Goal: Task Accomplishment & Management: Manage account settings

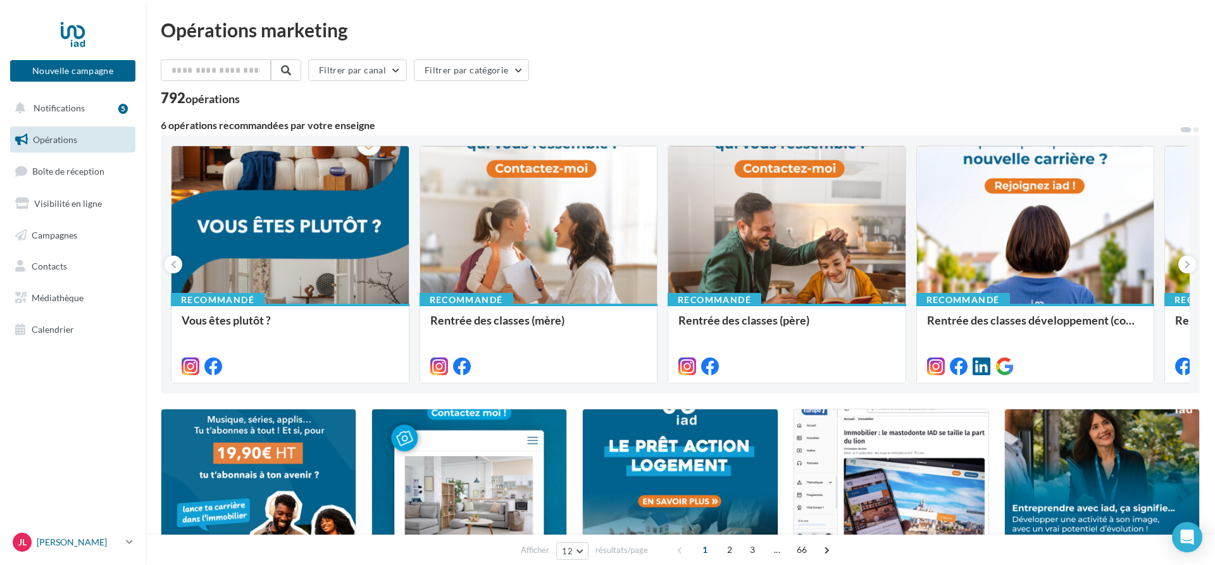
click at [80, 545] on p "[PERSON_NAME]" at bounding box center [79, 542] width 84 height 13
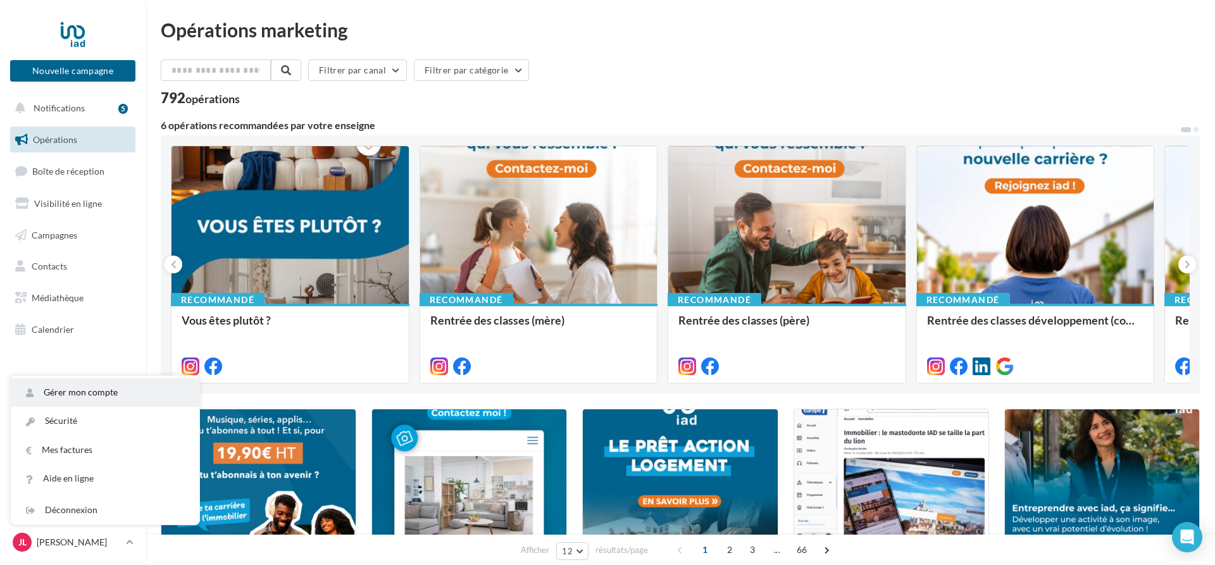
click at [83, 395] on link "Gérer mon compte" at bounding box center [105, 392] width 189 height 28
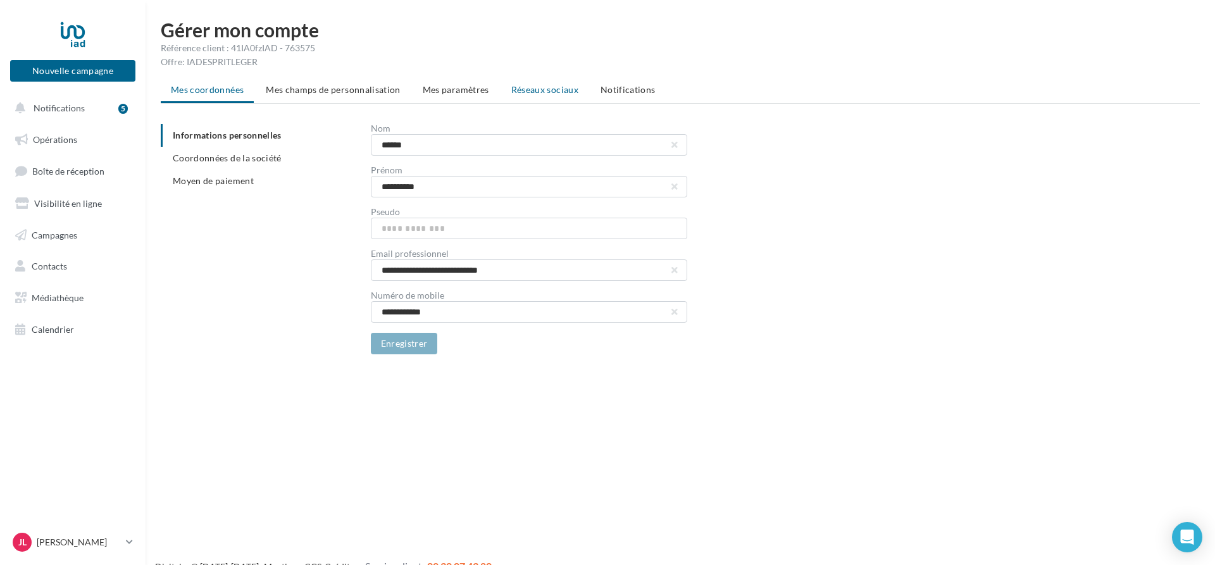
click at [559, 92] on span "Réseaux sociaux" at bounding box center [544, 89] width 67 height 11
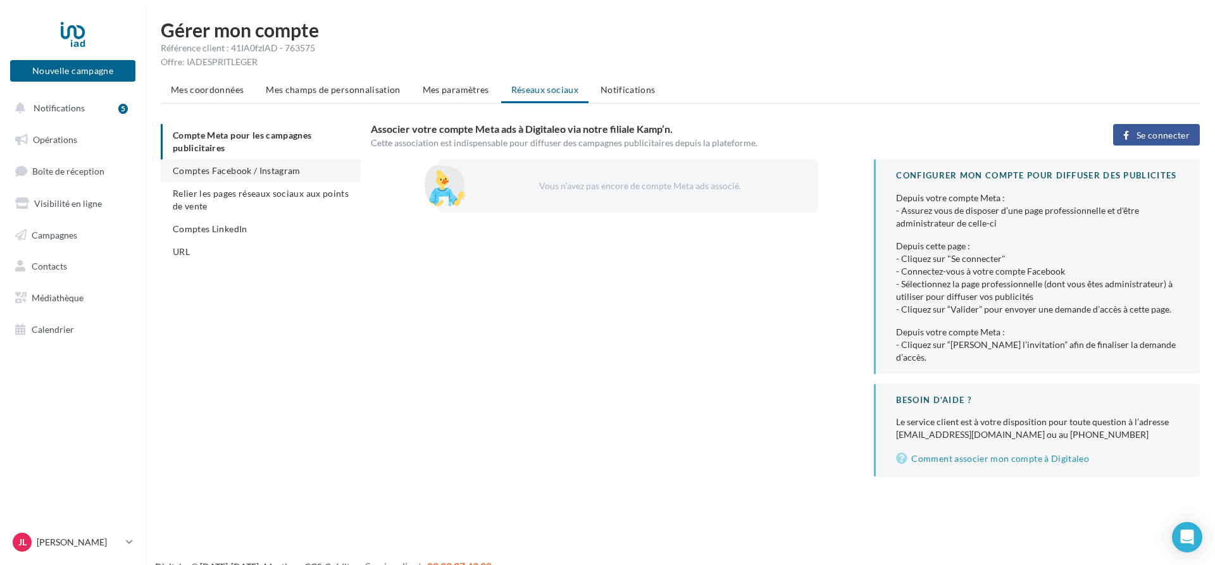
click at [219, 173] on span "Comptes Facebook / Instagram" at bounding box center [237, 170] width 128 height 11
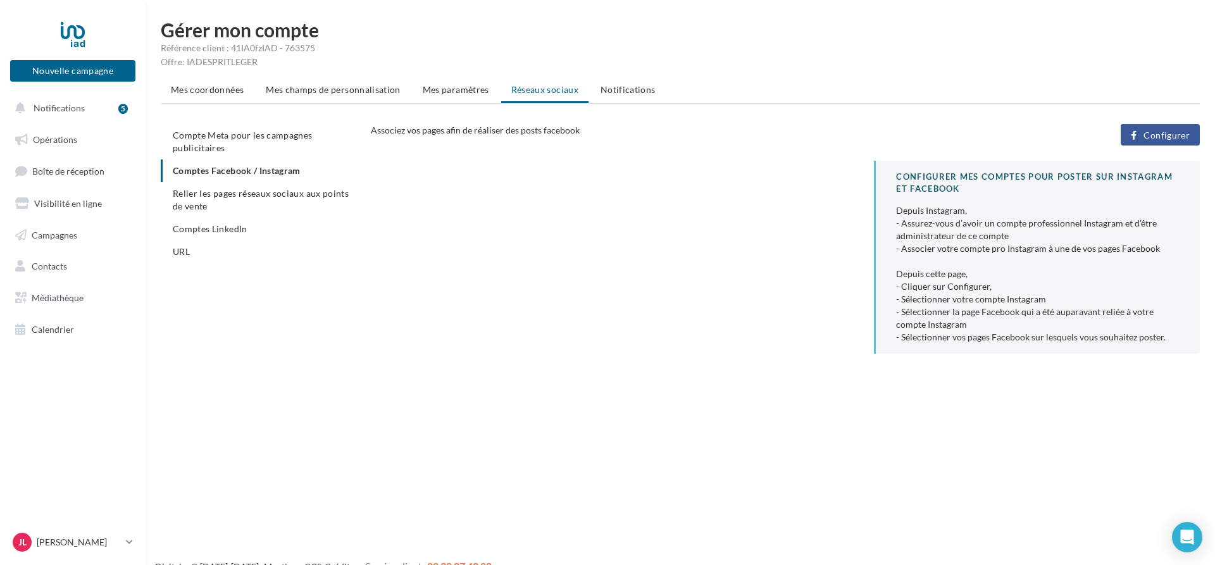
click at [1171, 135] on span "Configurer" at bounding box center [1166, 135] width 46 height 10
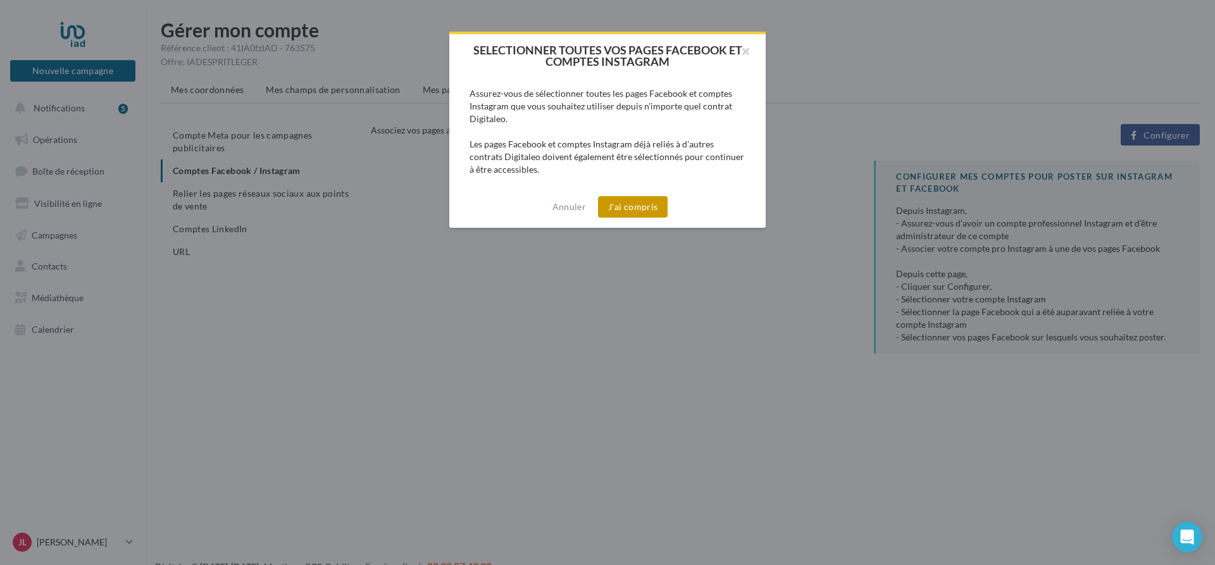
click at [650, 204] on button "J'ai compris" at bounding box center [633, 207] width 70 height 22
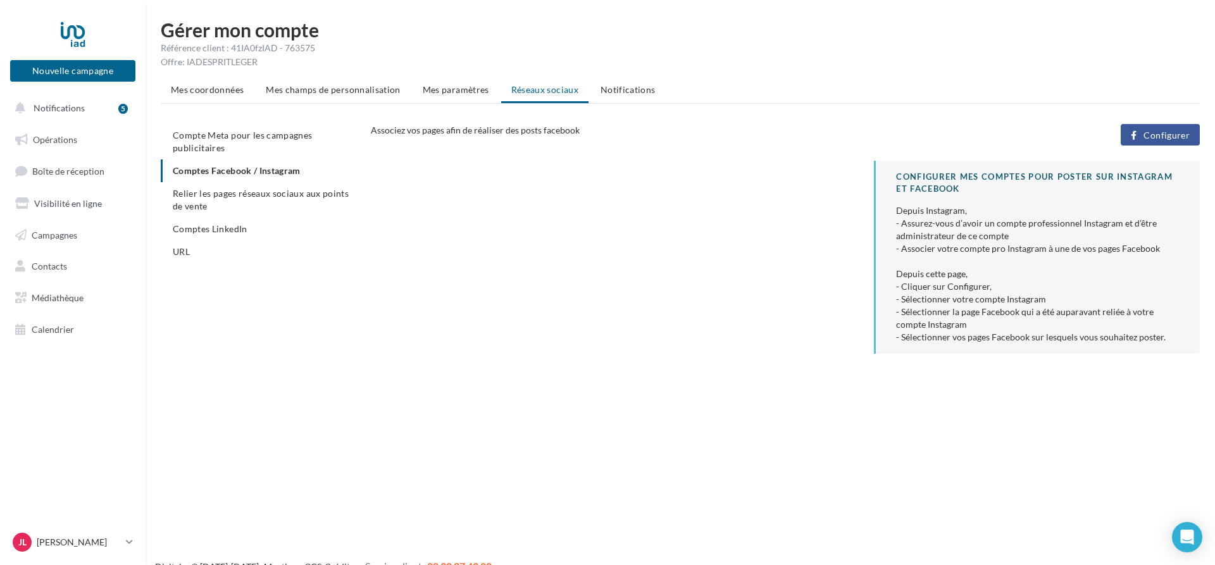
click at [1163, 130] on button "Configurer" at bounding box center [1160, 135] width 79 height 22
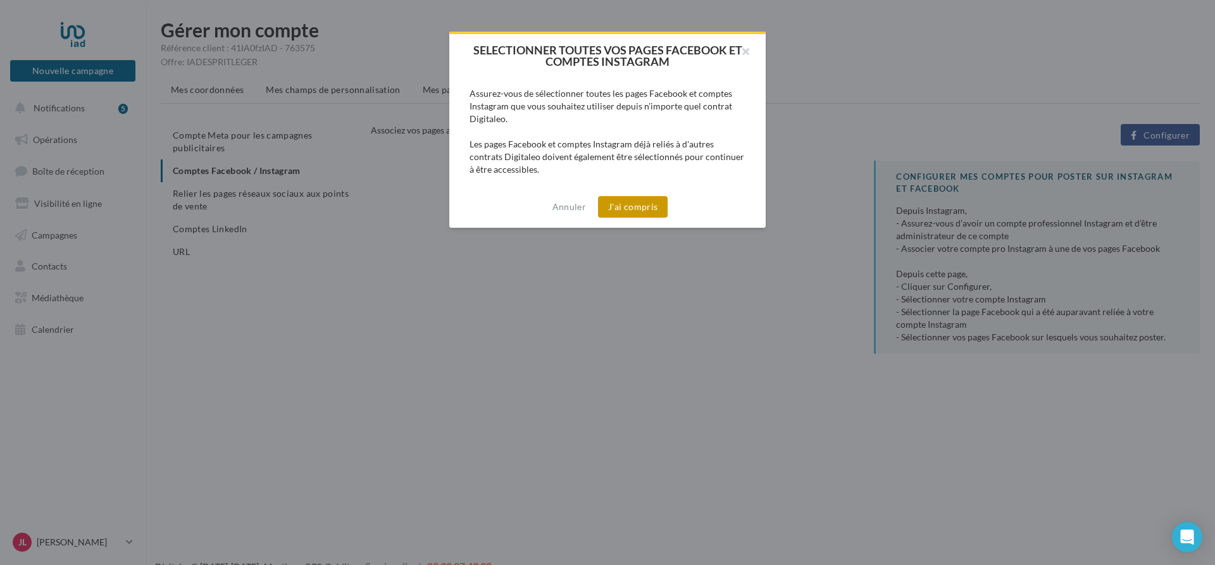
click at [640, 211] on button "J'ai compris" at bounding box center [633, 207] width 70 height 22
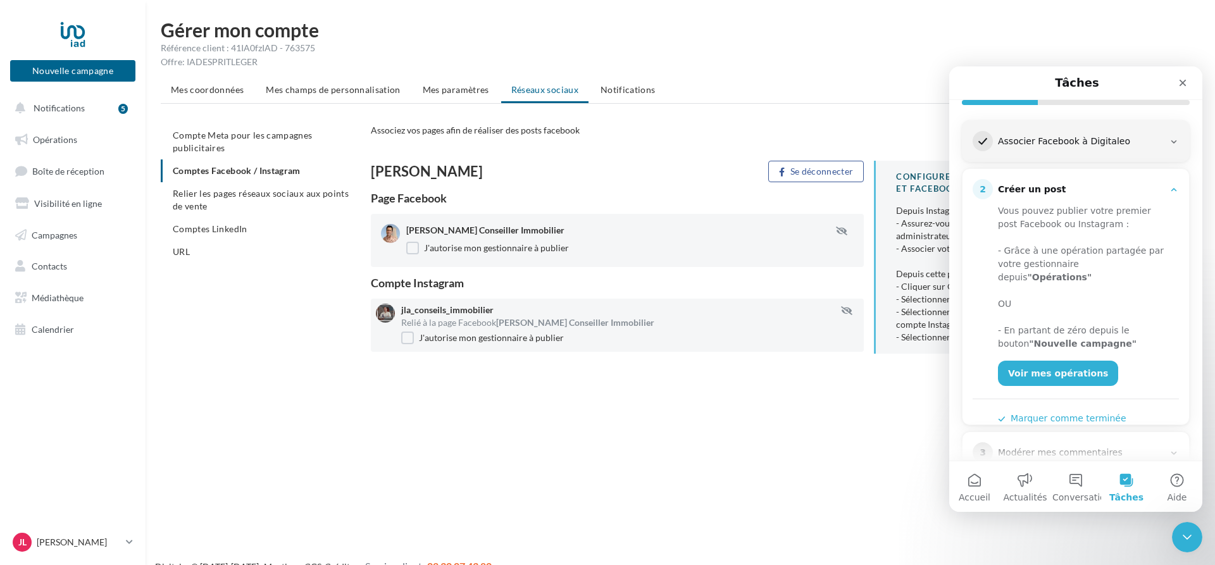
scroll to position [183, 0]
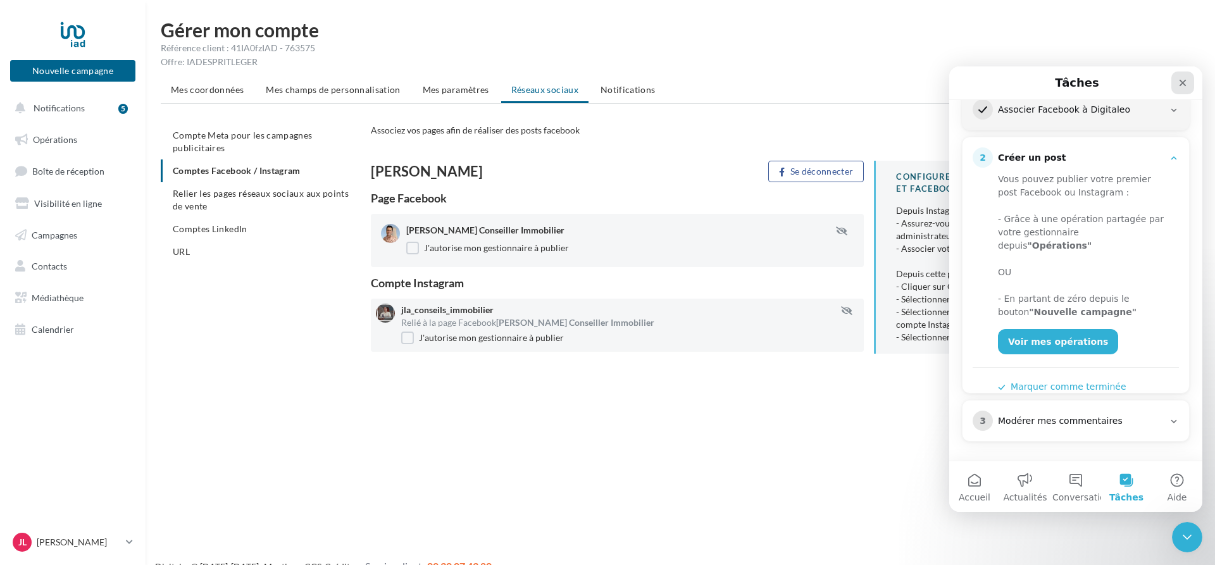
click at [1183, 80] on icon "Fermer" at bounding box center [1183, 83] width 10 height 10
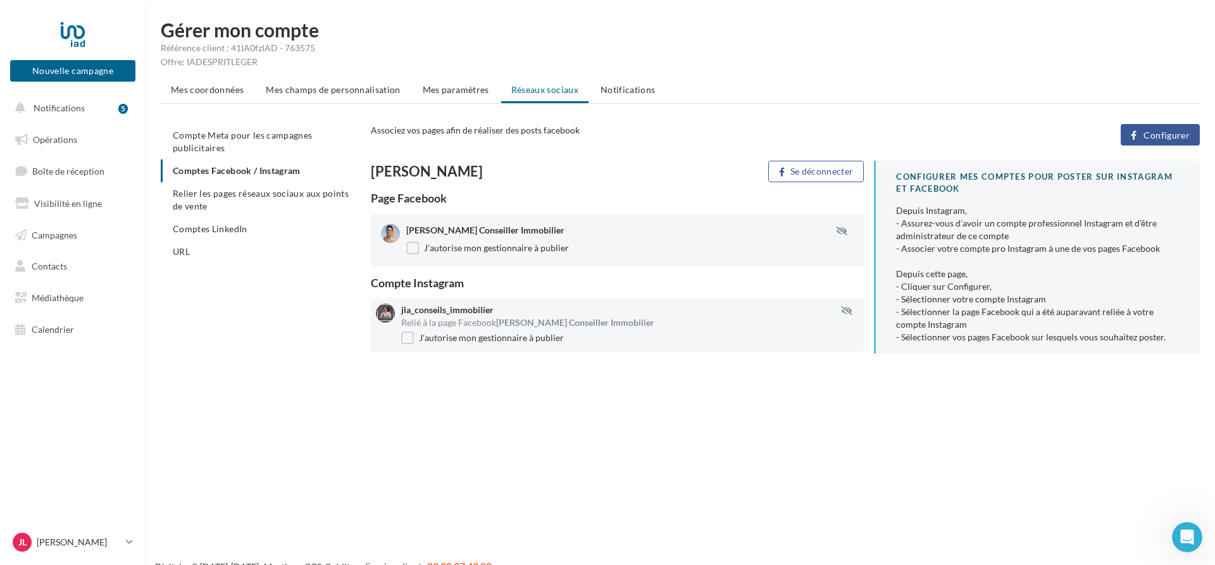
scroll to position [0, 0]
click at [553, 79] on ul "Mes coordonnées Mes champs de personnalisation Mes paramètres Réseaux sociaux N…" at bounding box center [680, 90] width 1039 height 25
click at [553, 91] on ul "Mes coordonnées Mes champs de personnalisation Mes paramètres Réseaux sociaux N…" at bounding box center [680, 90] width 1039 height 25
click at [1160, 142] on button "Configurer" at bounding box center [1160, 135] width 79 height 22
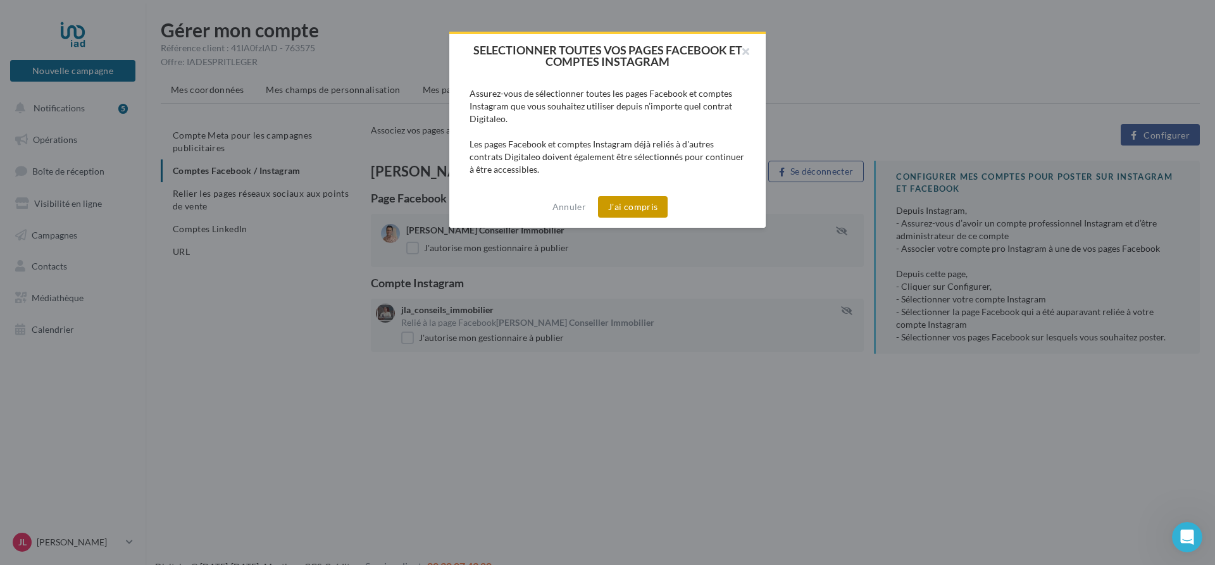
click at [630, 205] on button "J'ai compris" at bounding box center [633, 207] width 70 height 22
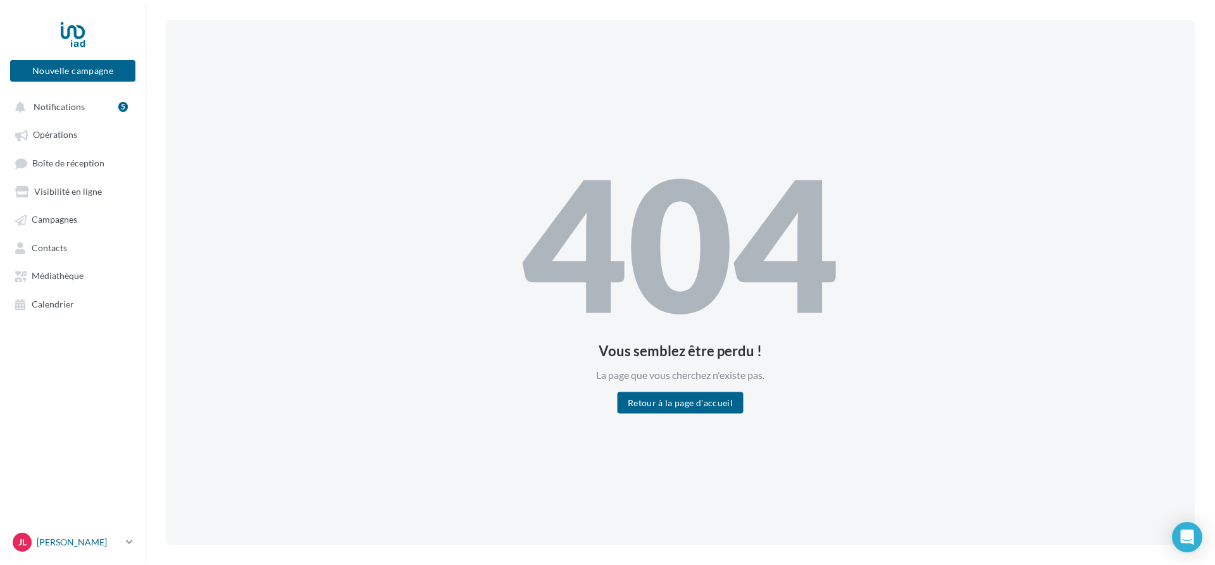
click at [96, 542] on p "[PERSON_NAME]" at bounding box center [79, 542] width 84 height 13
click at [645, 397] on button "Retour à la page d'accueil" at bounding box center [680, 403] width 125 height 22
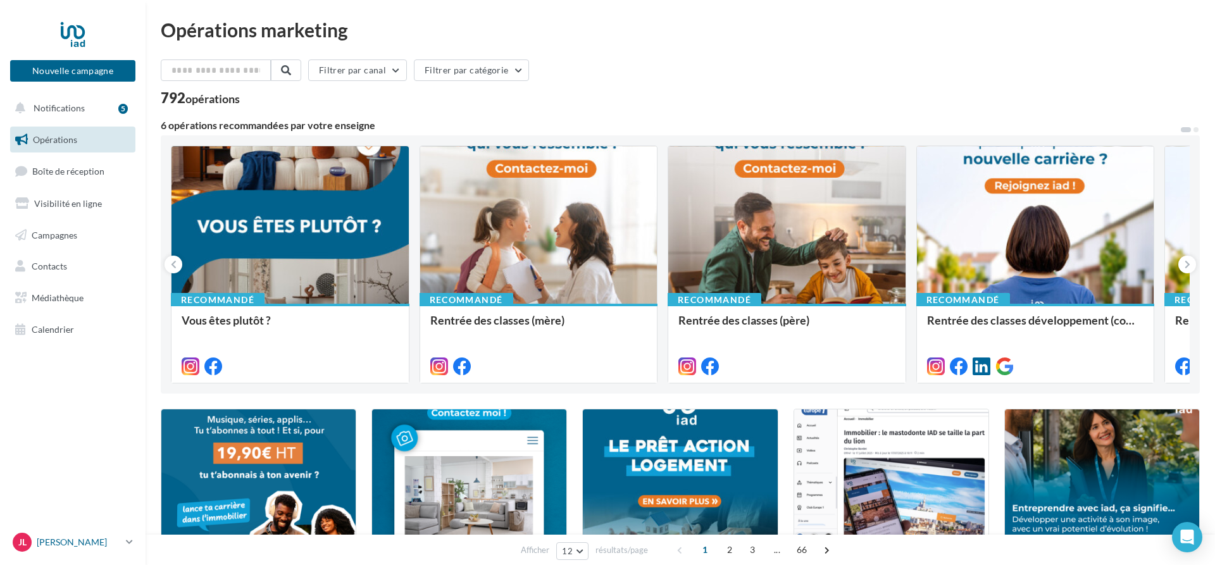
click at [106, 542] on p "[PERSON_NAME]" at bounding box center [79, 542] width 84 height 13
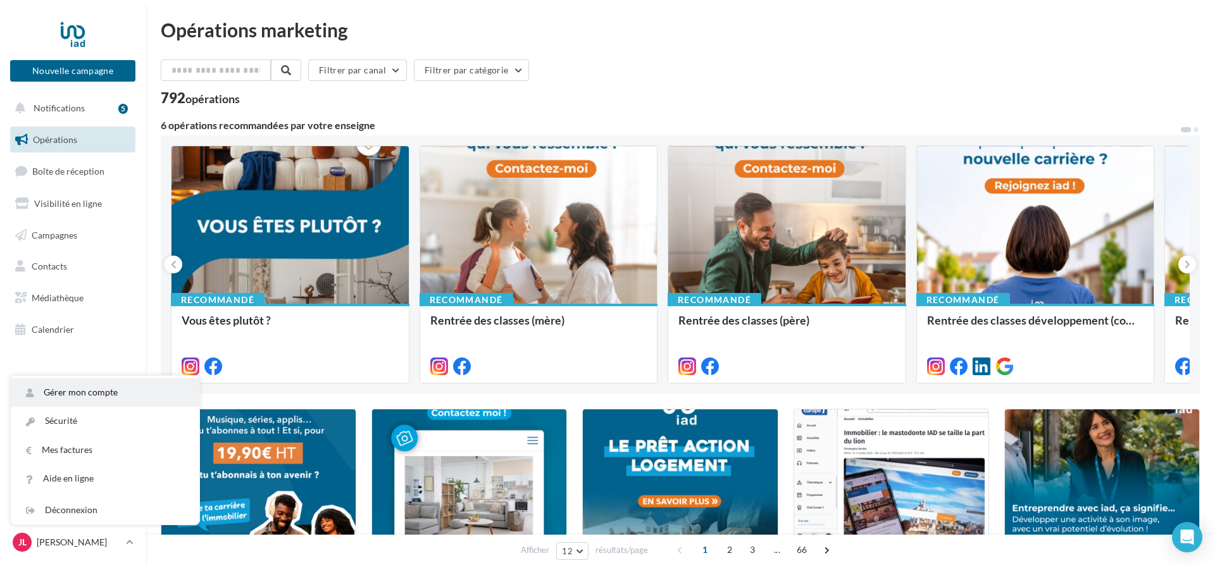
click at [89, 392] on link "Gérer mon compte" at bounding box center [105, 392] width 189 height 28
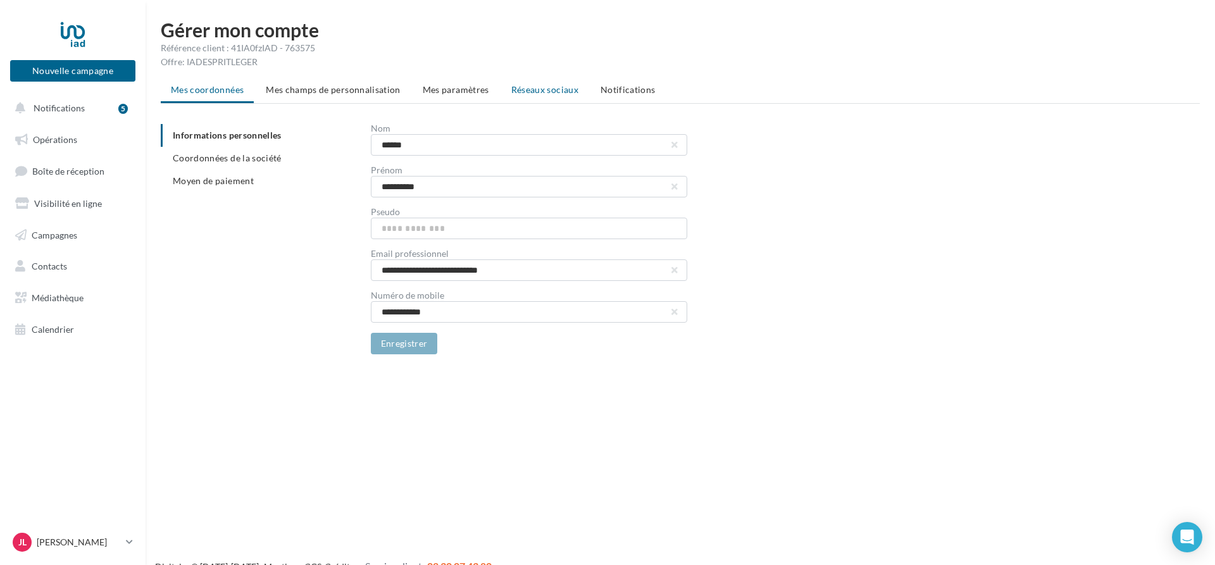
click at [540, 81] on li "Réseaux sociaux" at bounding box center [544, 89] width 87 height 23
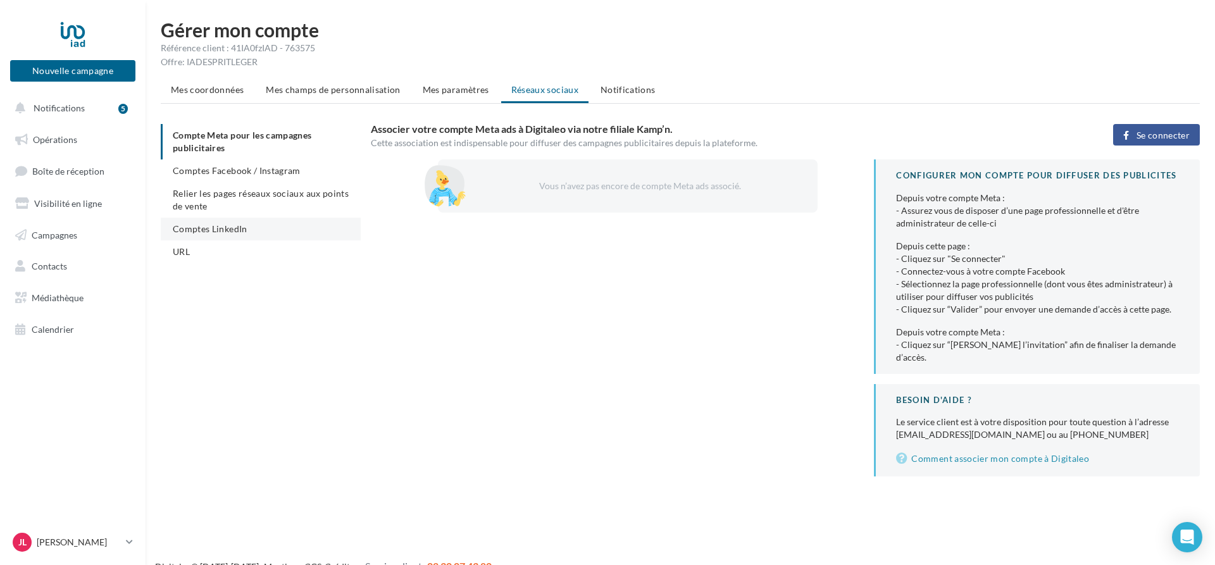
click at [225, 230] on span "Comptes LinkedIn" at bounding box center [210, 228] width 75 height 11
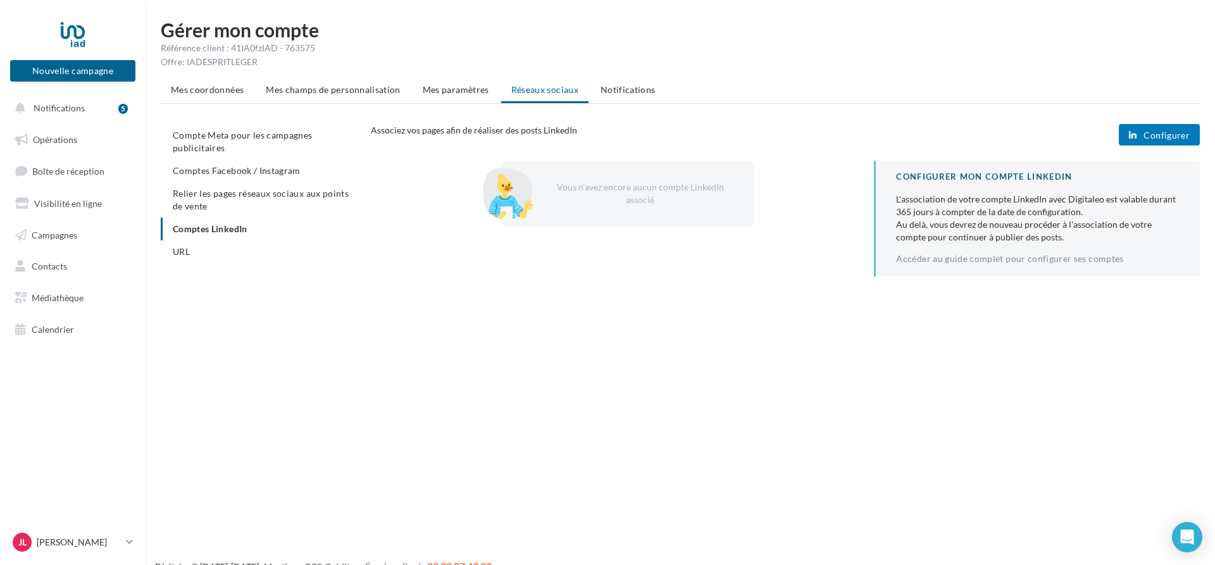
click at [1165, 141] on button "Configurer" at bounding box center [1159, 135] width 81 height 22
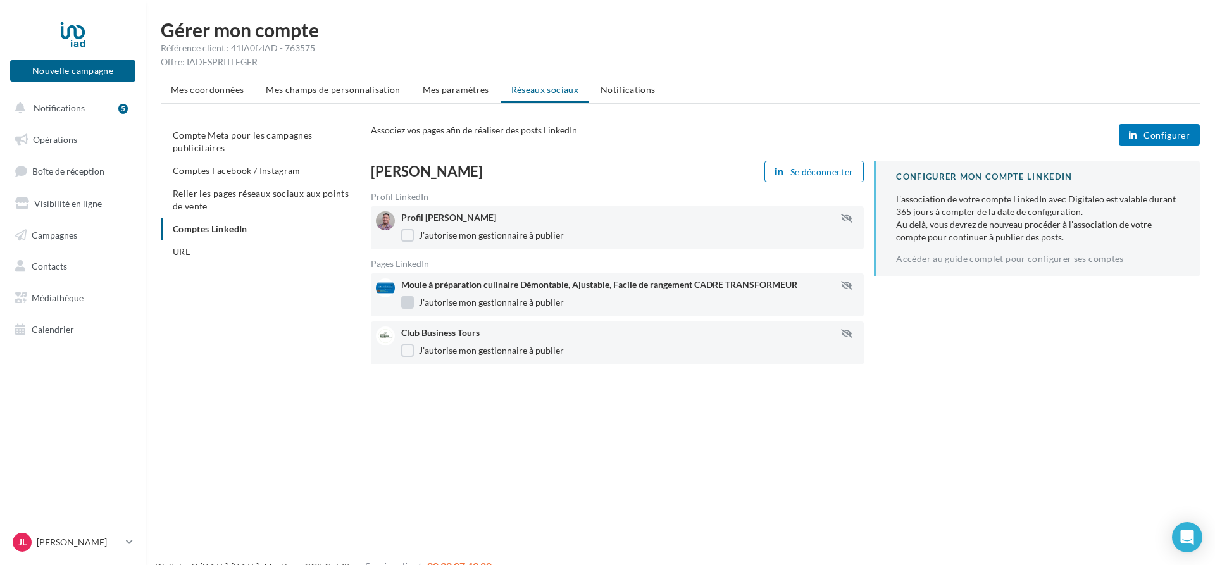
click at [404, 303] on label "J'autorise mon gestionnaire à publier" at bounding box center [482, 302] width 163 height 13
click at [409, 348] on label "J'autorise mon gestionnaire à publier" at bounding box center [482, 350] width 163 height 13
click at [1164, 136] on span "Configurer" at bounding box center [1166, 135] width 46 height 10
click at [58, 136] on span "Opérations" at bounding box center [55, 139] width 44 height 11
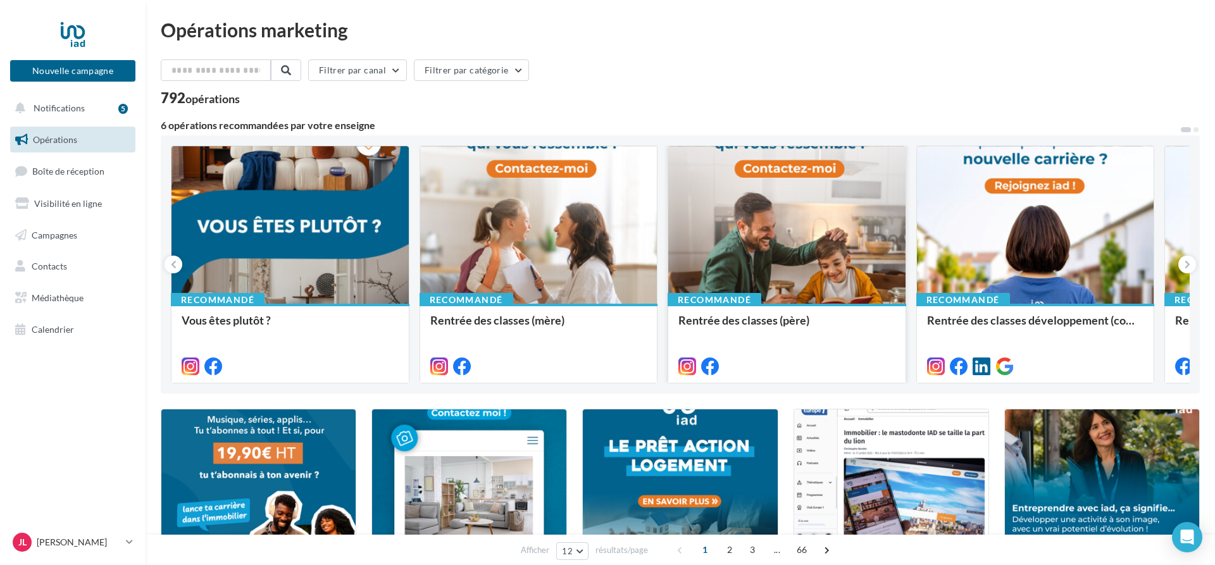
scroll to position [194, 0]
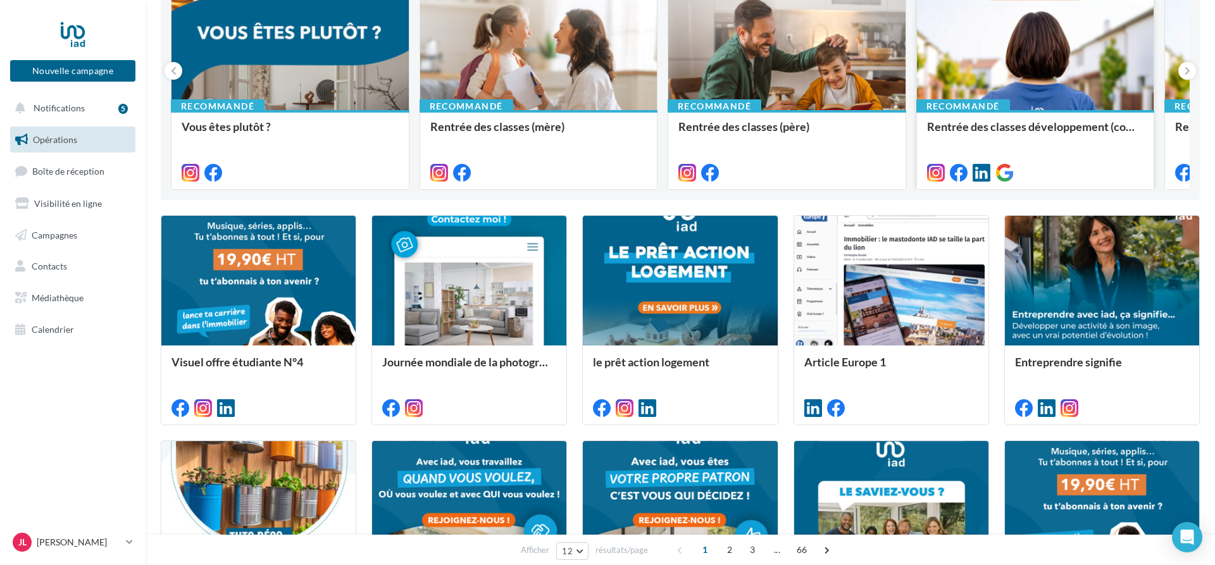
click at [1055, 70] on div at bounding box center [1035, 32] width 237 height 159
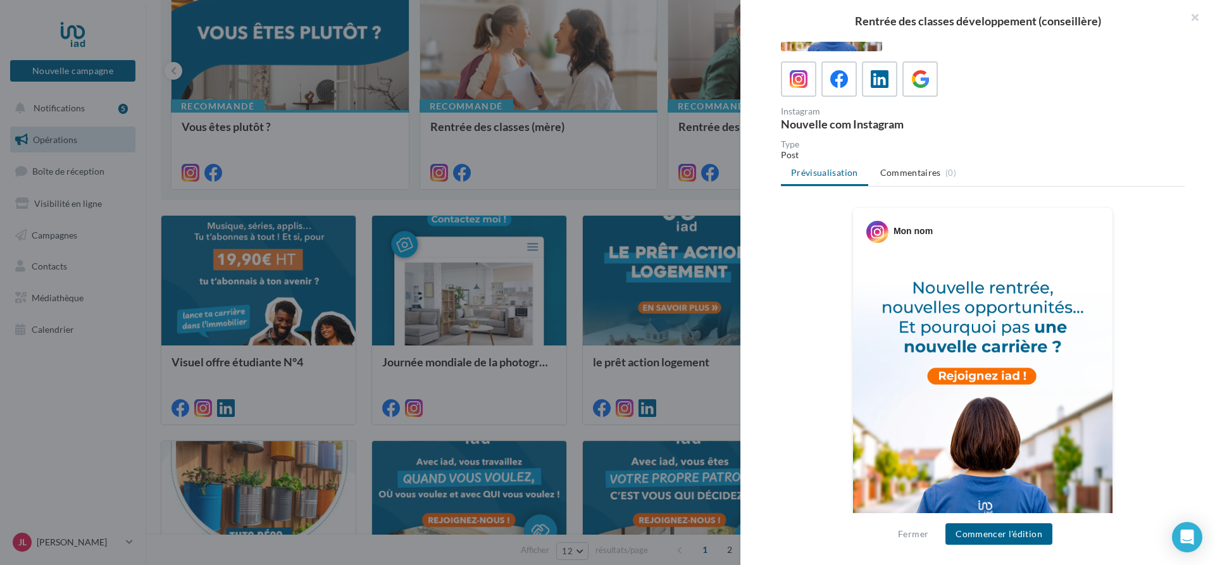
scroll to position [33, 0]
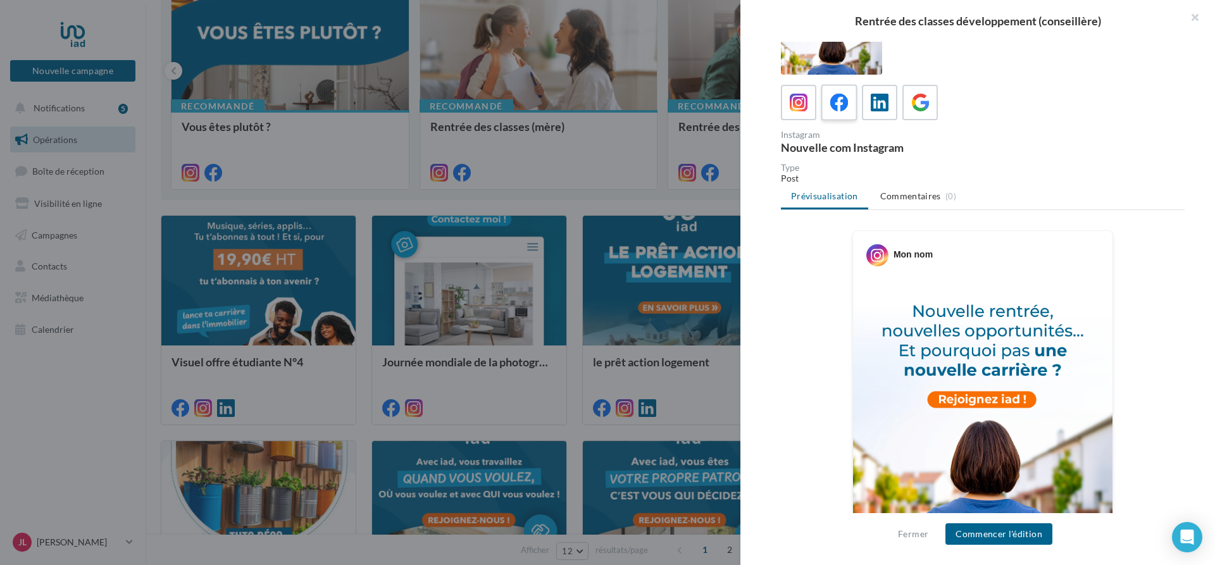
click at [834, 113] on div at bounding box center [839, 102] width 23 height 23
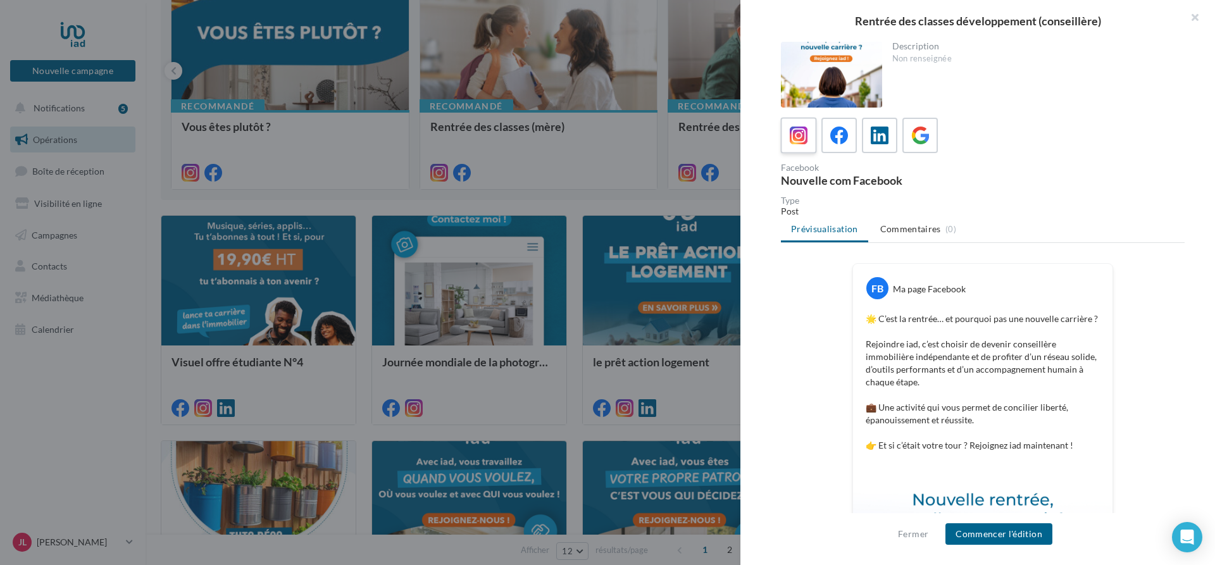
click at [802, 134] on icon at bounding box center [799, 136] width 18 height 18
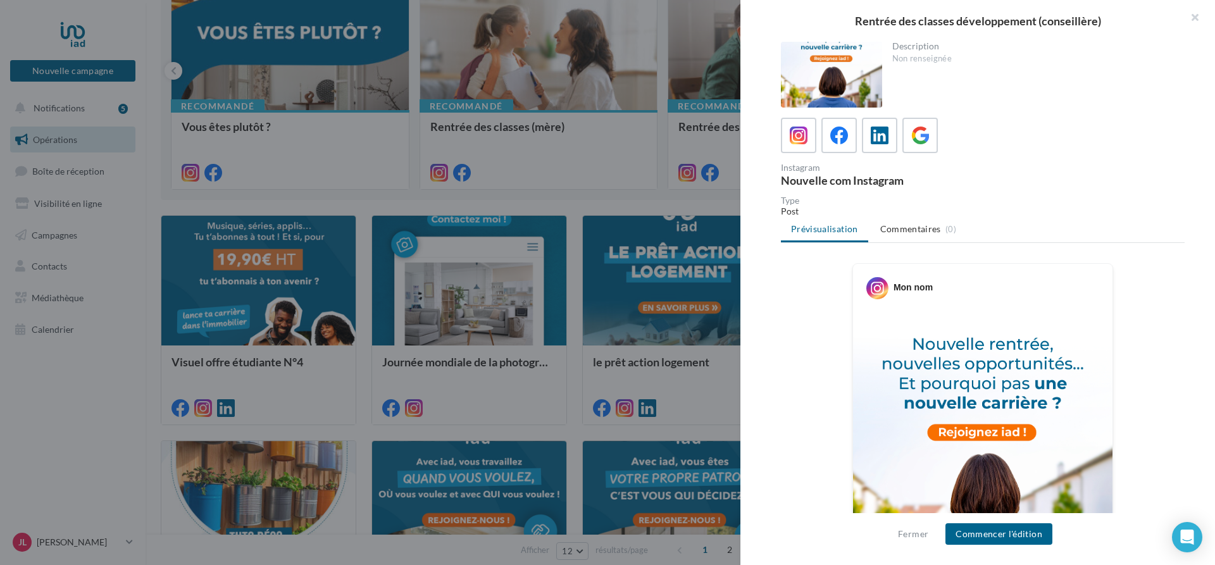
click at [75, 399] on div "Rentrée des classes développement (conseillère) Description Non renseignée Inst…" at bounding box center [607, 282] width 1215 height 565
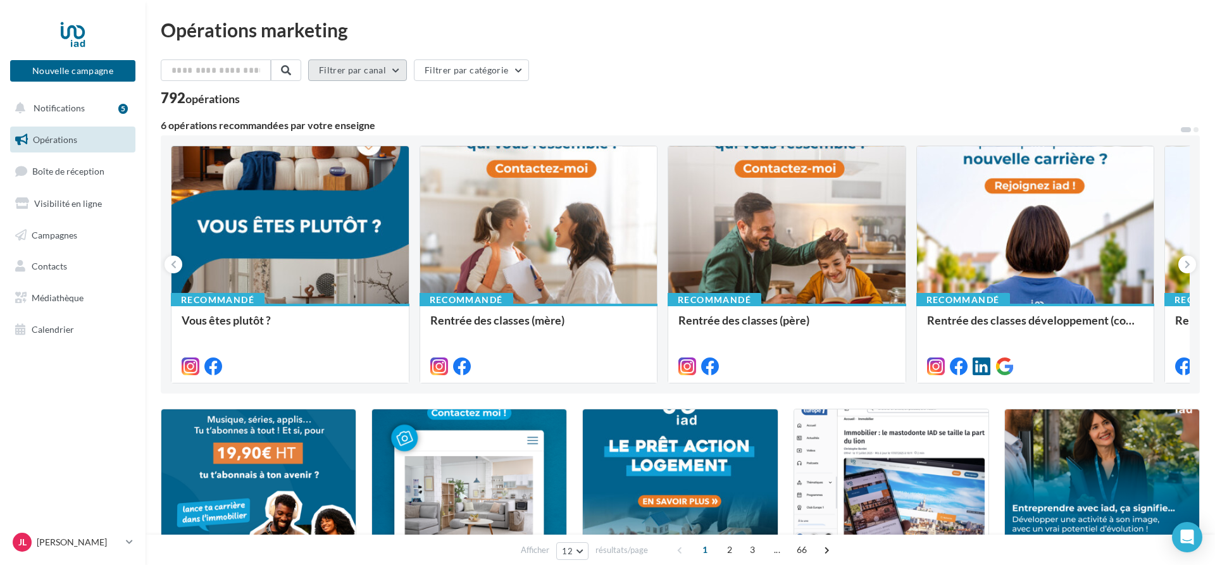
click at [407, 67] on button "Filtrer par canal" at bounding box center [357, 70] width 99 height 22
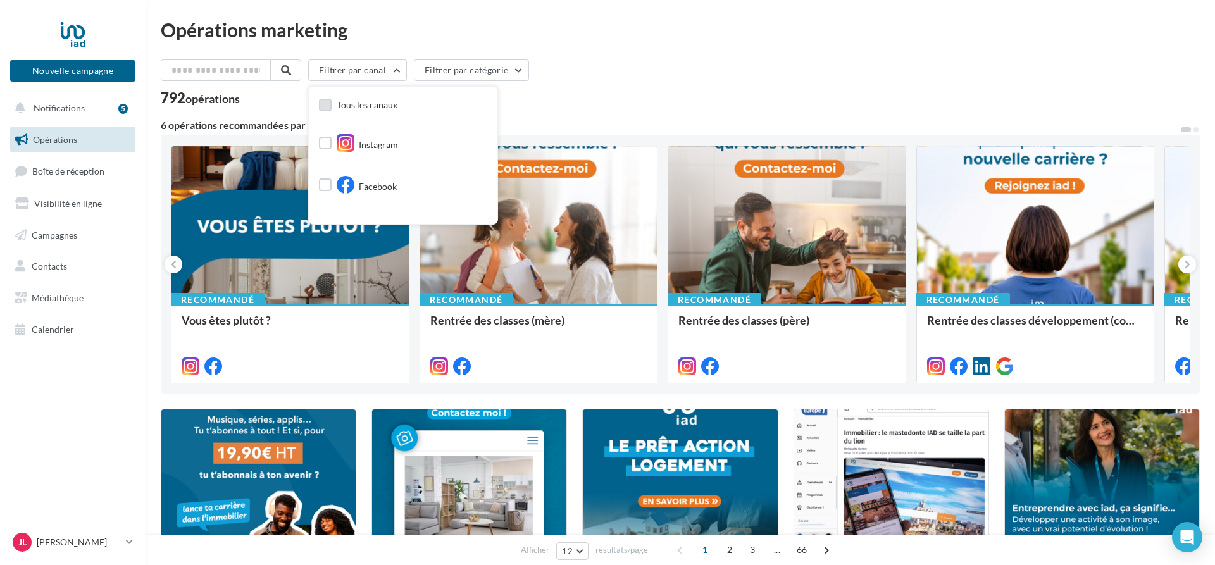
click at [332, 104] on label at bounding box center [325, 105] width 13 height 13
click at [330, 104] on icon at bounding box center [325, 105] width 9 height 9
click at [332, 142] on label at bounding box center [325, 135] width 13 height 13
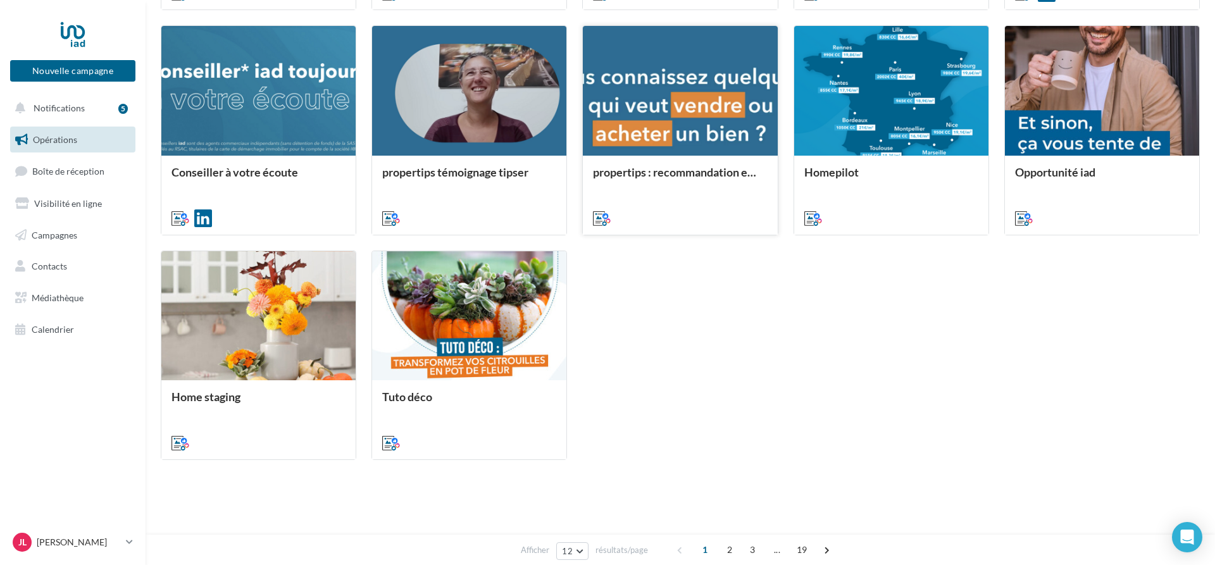
scroll to position [0, 0]
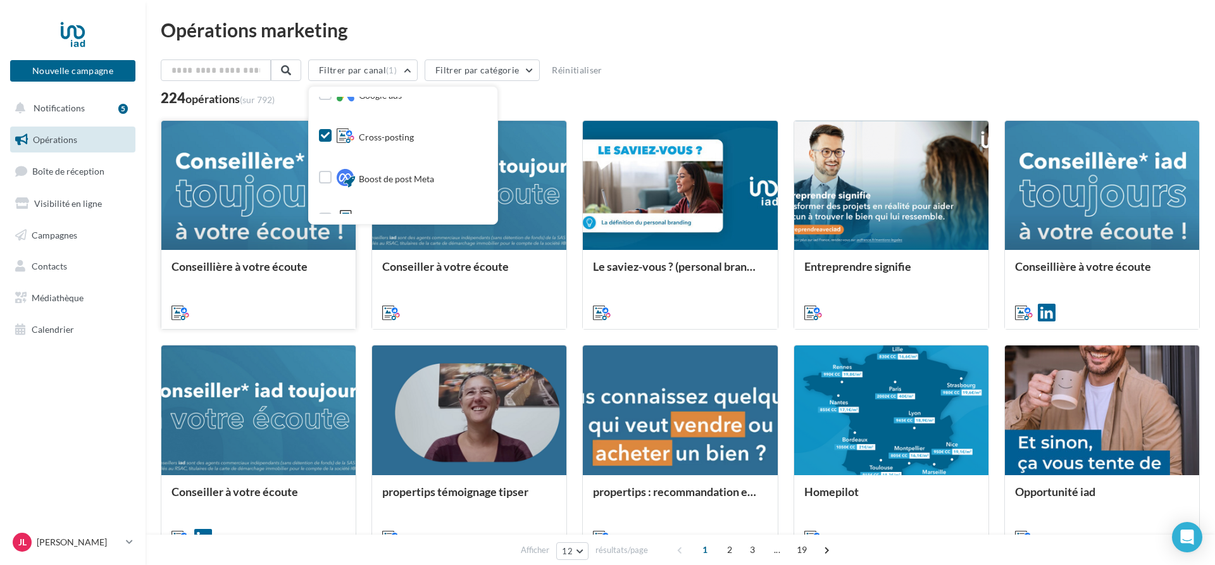
click at [274, 223] on div at bounding box center [258, 186] width 194 height 130
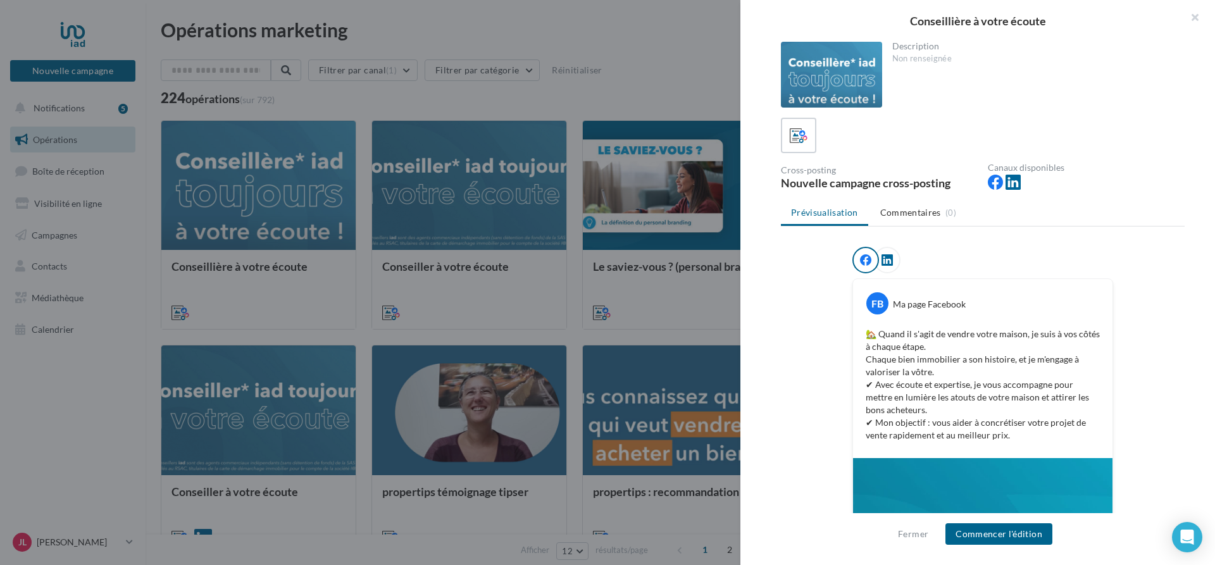
click at [656, 30] on div at bounding box center [607, 282] width 1215 height 565
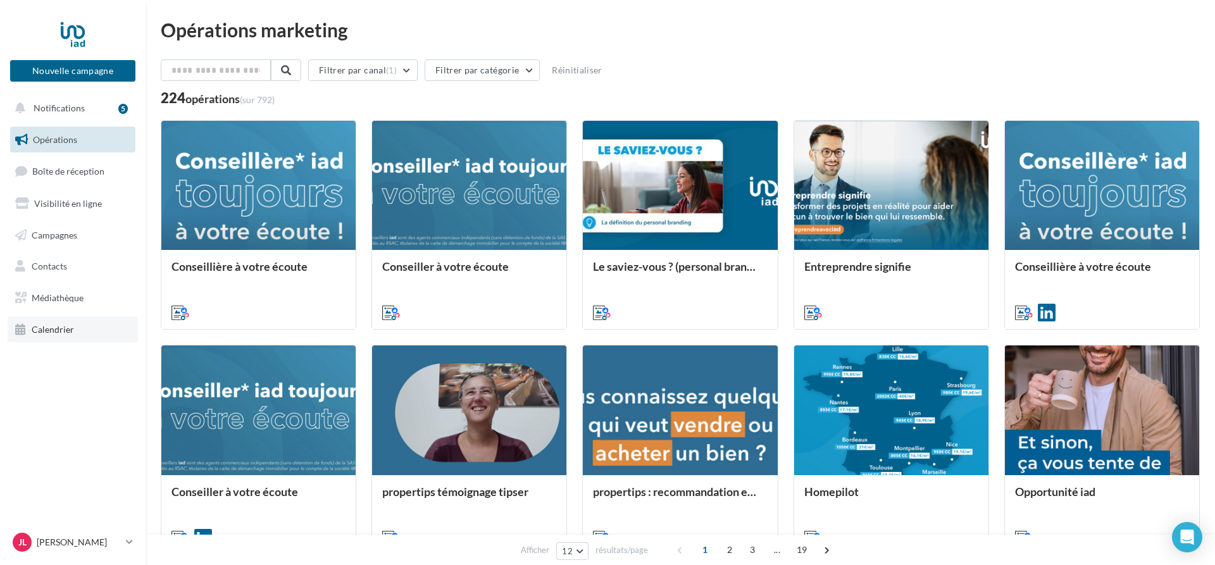
click at [80, 333] on link "Calendrier" at bounding box center [73, 329] width 130 height 27
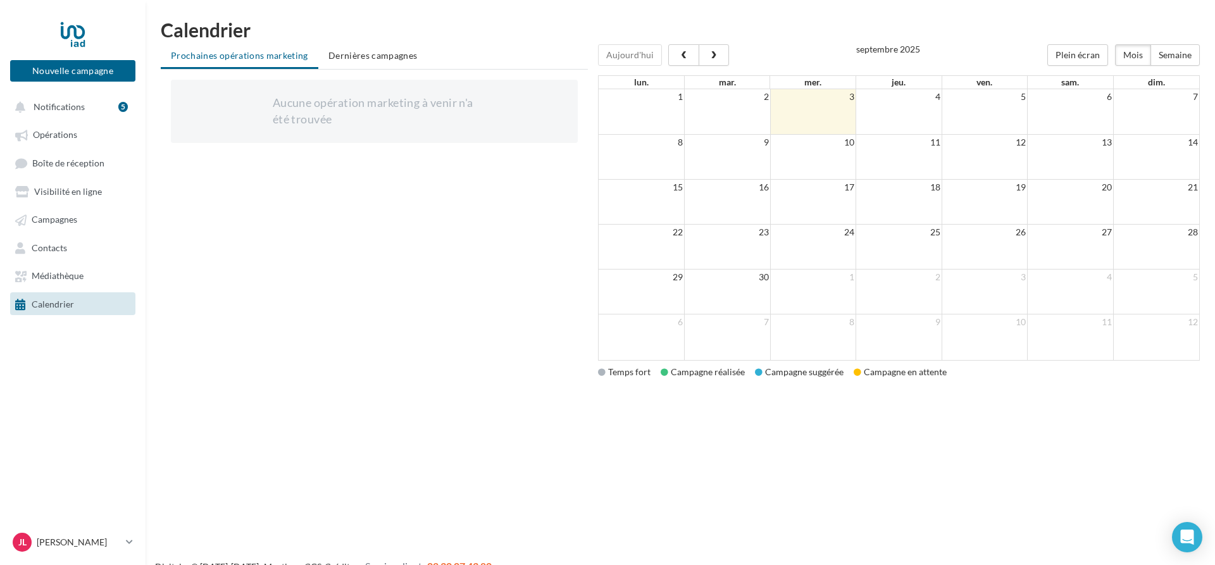
click at [917, 114] on td at bounding box center [899, 111] width 86 height 45
click at [919, 113] on td at bounding box center [899, 111] width 86 height 45
click at [919, 118] on td at bounding box center [899, 111] width 86 height 45
click at [44, 137] on span "Opérations" at bounding box center [55, 135] width 44 height 11
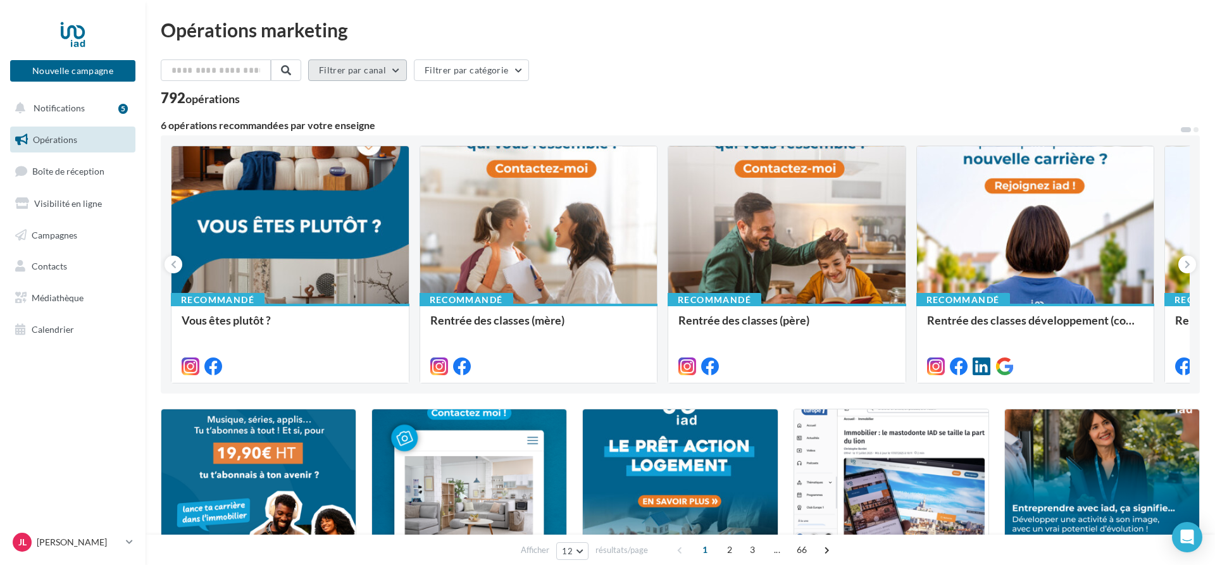
click at [401, 75] on button "Filtrer par canal" at bounding box center [357, 70] width 99 height 22
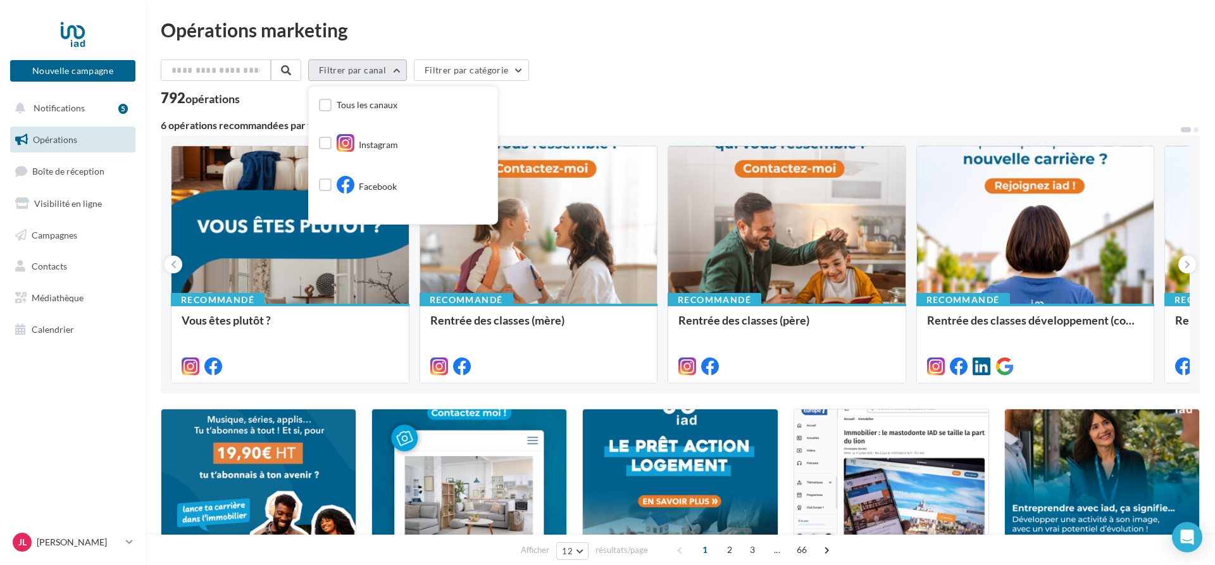
scroll to position [293, 0]
click at [332, 118] on label at bounding box center [325, 117] width 13 height 13
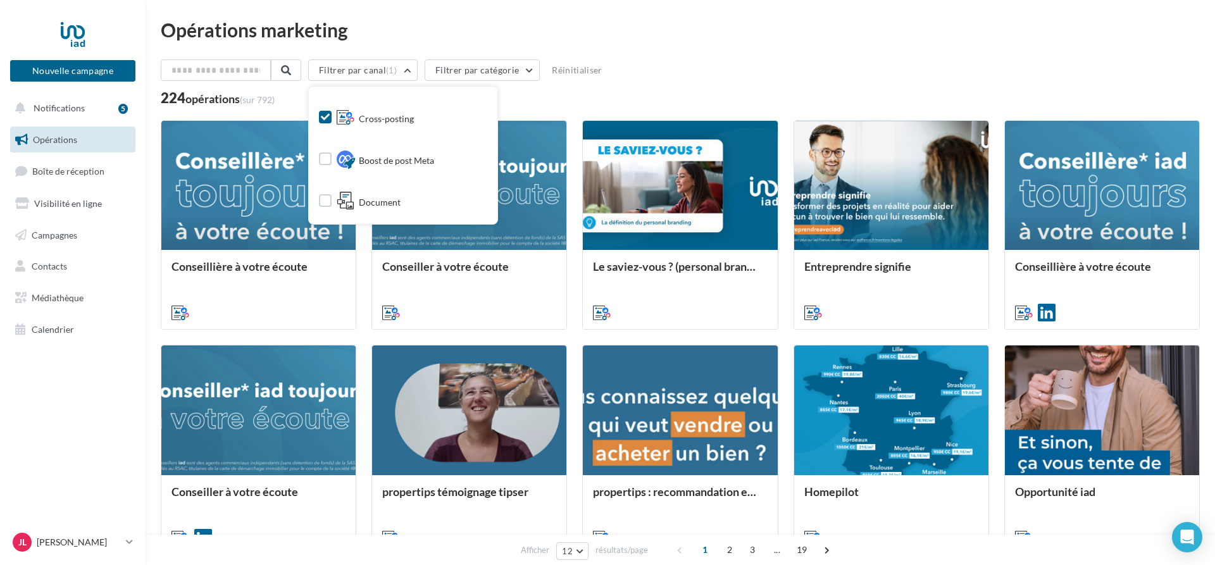
click at [713, 90] on div "Filtrer par canal (1) Tous les canaux Instagram Facebook Post LinkedIn Google P…" at bounding box center [680, 82] width 1039 height 46
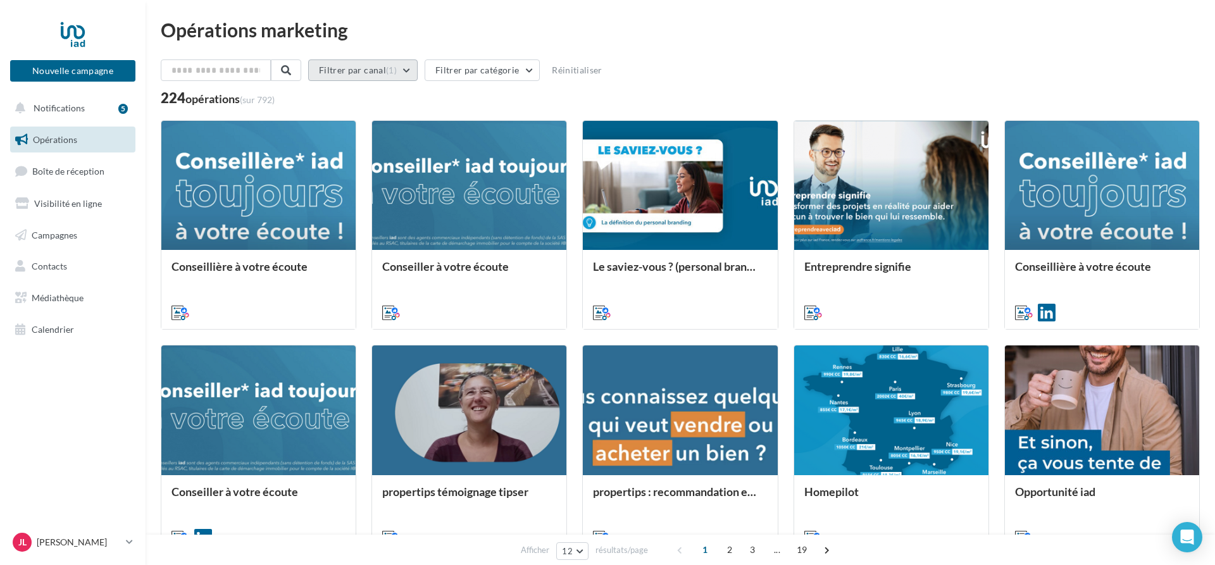
click at [418, 66] on button "Filtrer par canal (1)" at bounding box center [362, 70] width 109 height 22
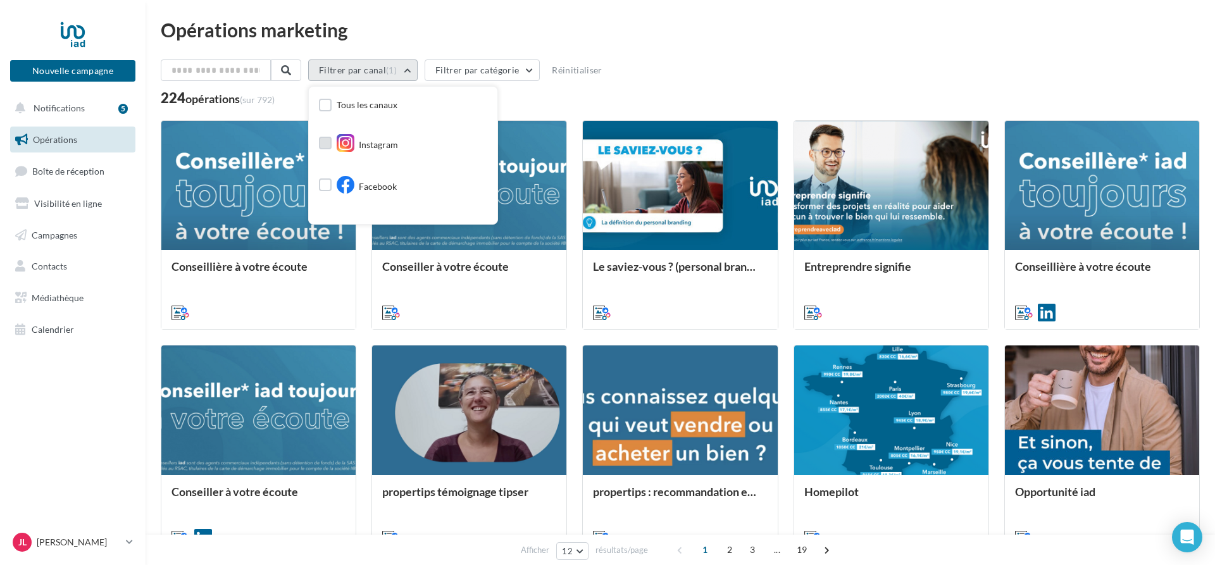
scroll to position [258, 0]
click at [714, 68] on div "Filtrer par canal (1) Tous les canaux Instagram Facebook Post LinkedIn Google P…" at bounding box center [680, 72] width 1039 height 27
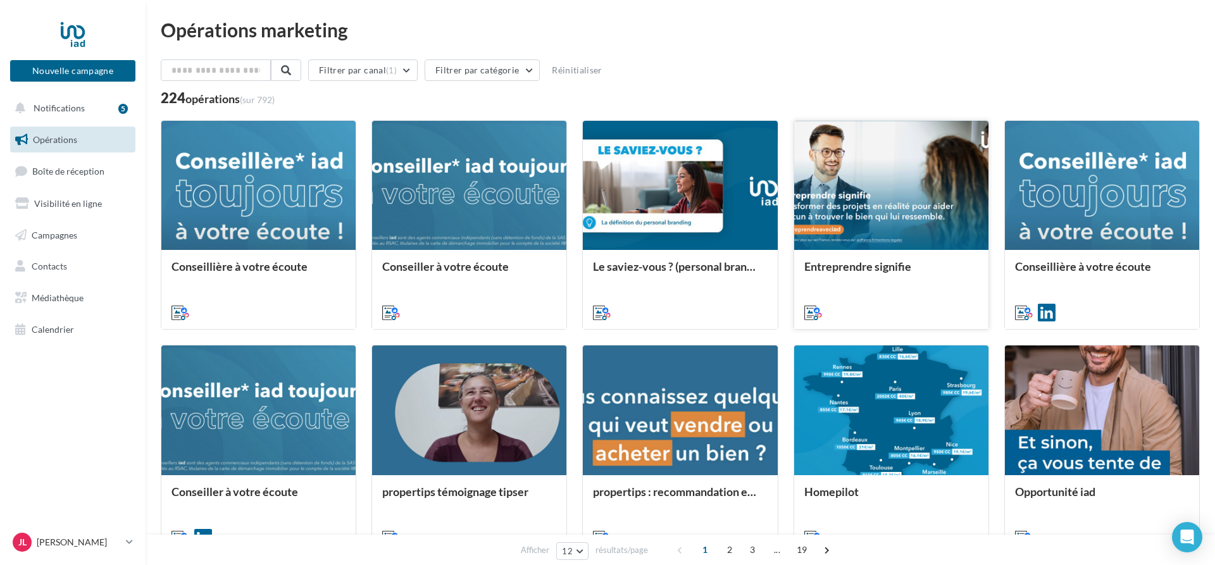
click at [890, 201] on div at bounding box center [891, 186] width 194 height 130
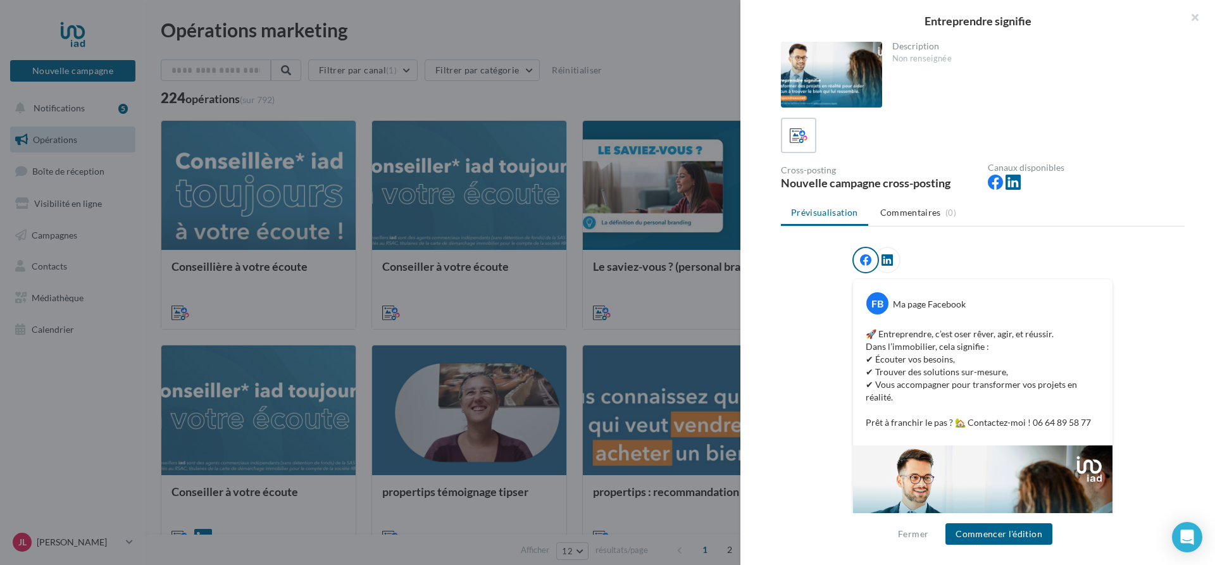
scroll to position [74, 0]
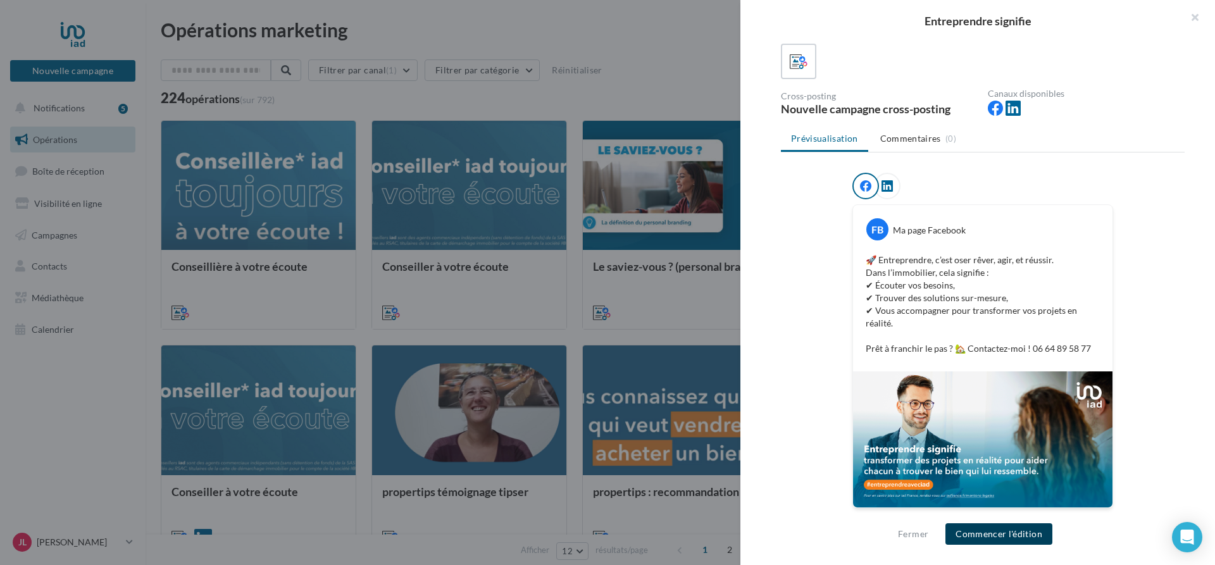
click at [1003, 539] on button "Commencer l'édition" at bounding box center [998, 534] width 107 height 22
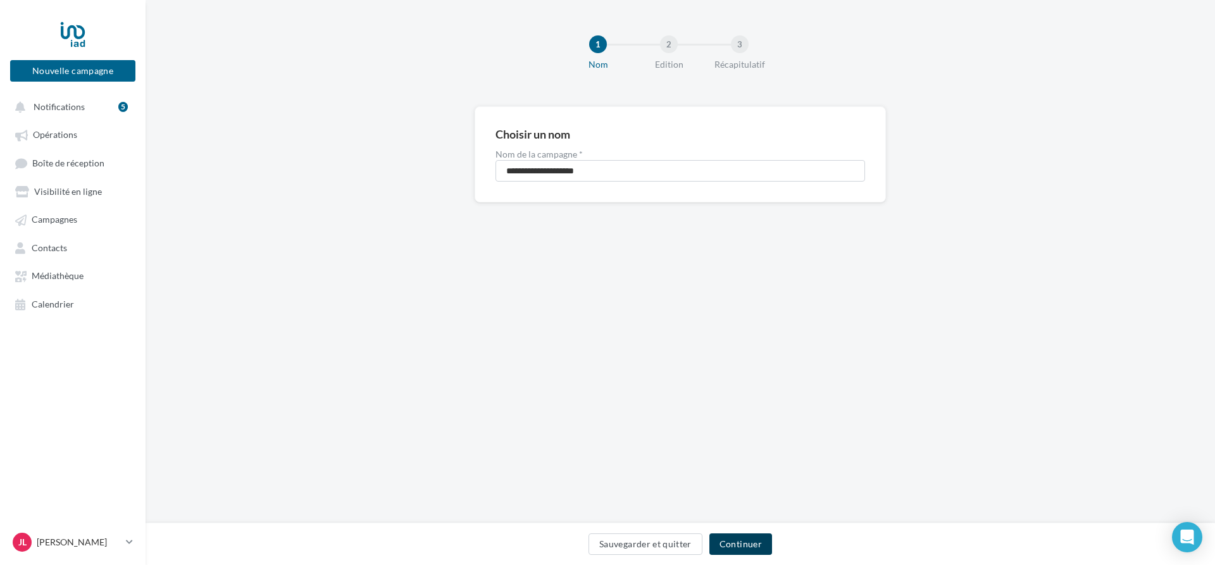
click at [757, 538] on button "Continuer" at bounding box center [740, 544] width 63 height 22
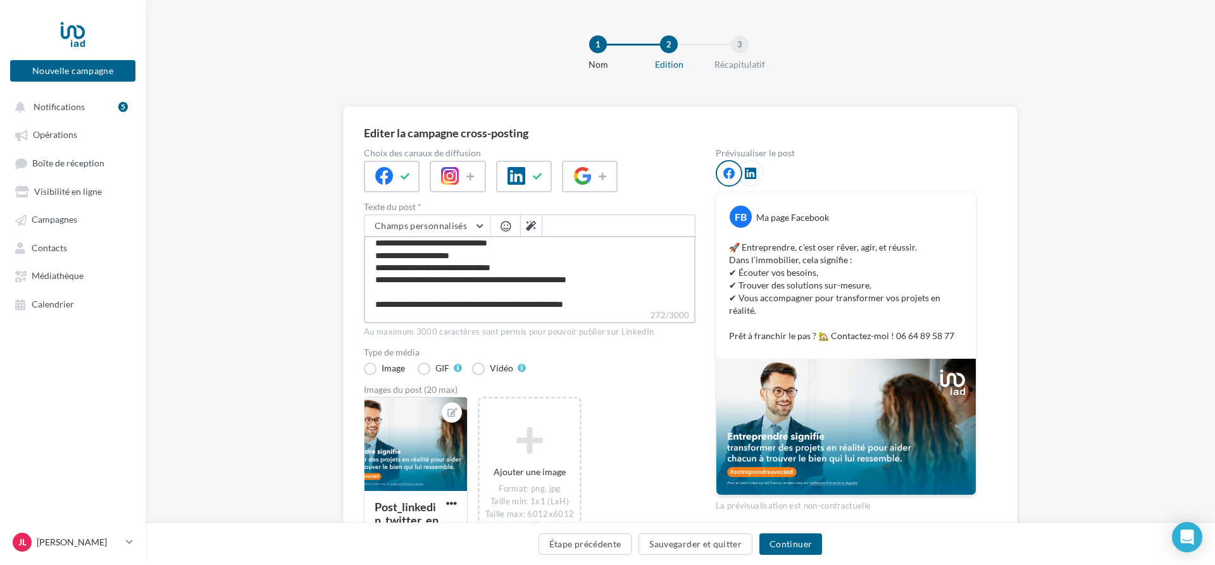
scroll to position [23, 0]
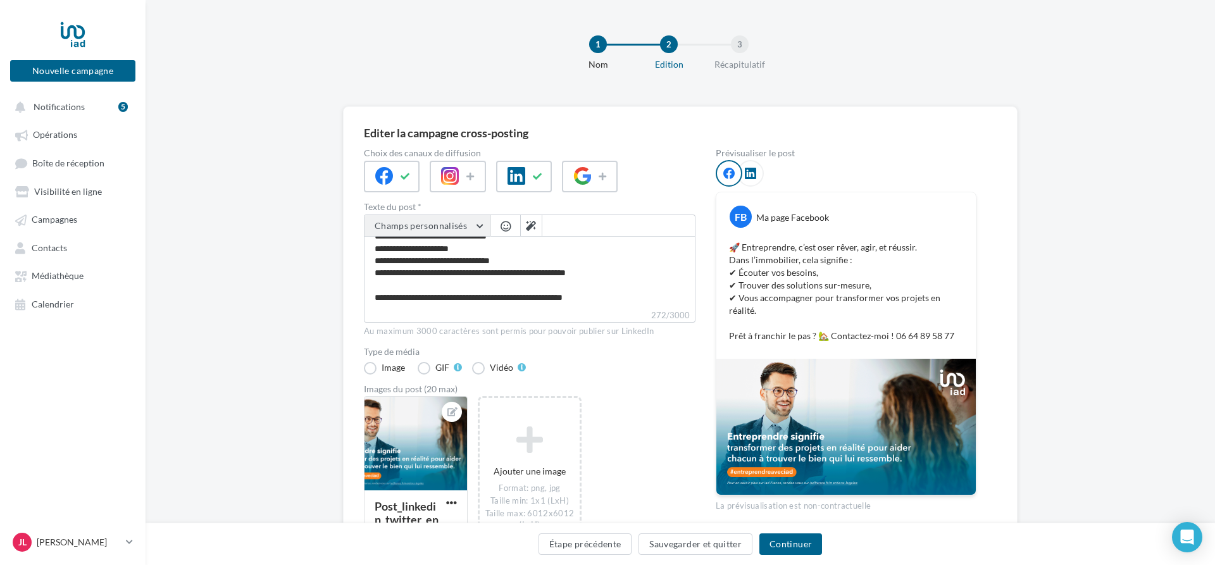
click at [480, 228] on button "Champs personnalisés" at bounding box center [427, 226] width 126 height 22
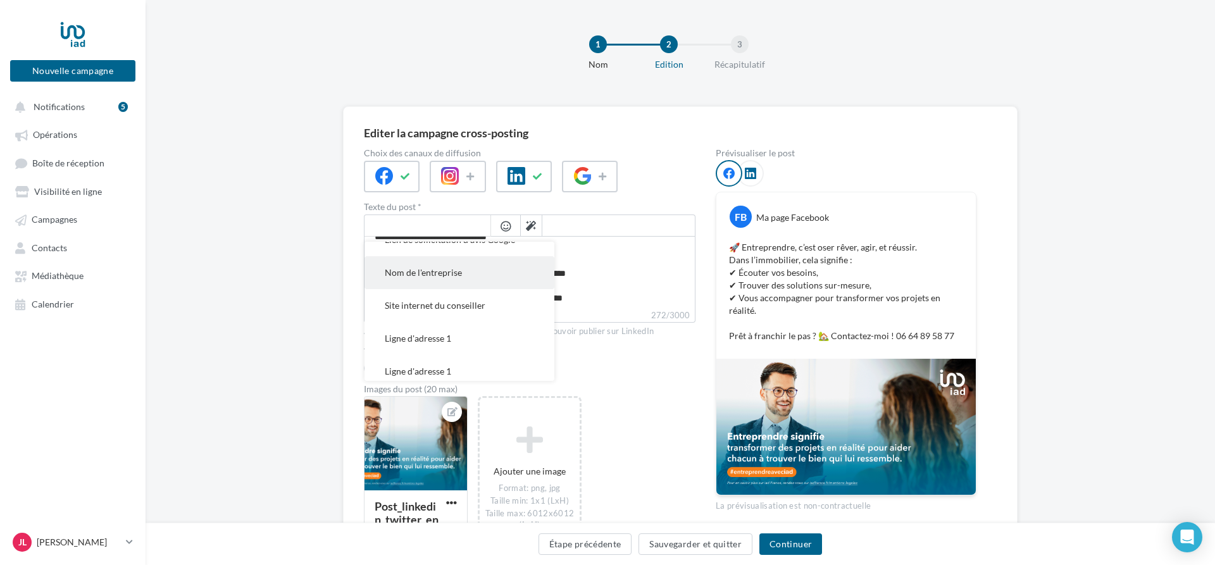
scroll to position [0, 0]
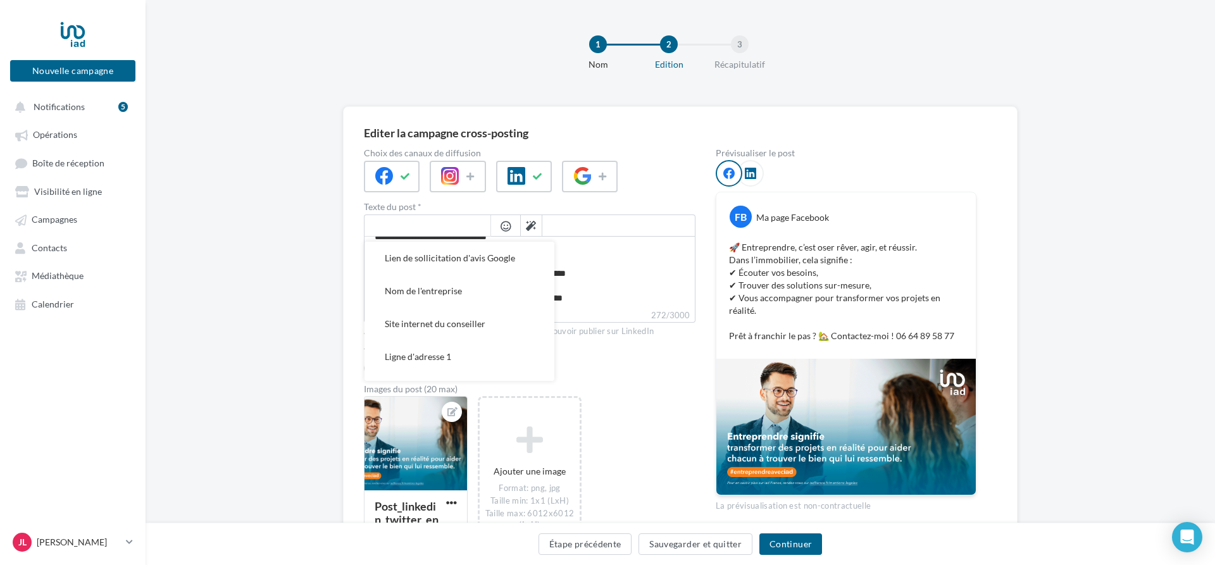
click at [304, 255] on div "**********" at bounding box center [680, 376] width 1069 height 540
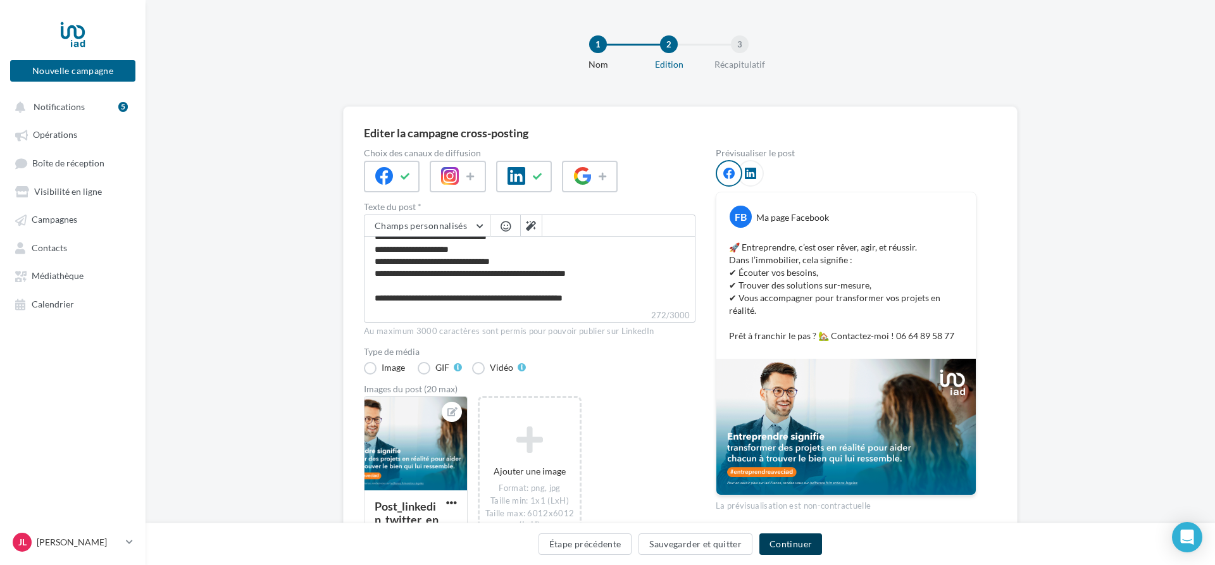
click at [784, 542] on button "Continuer" at bounding box center [790, 544] width 63 height 22
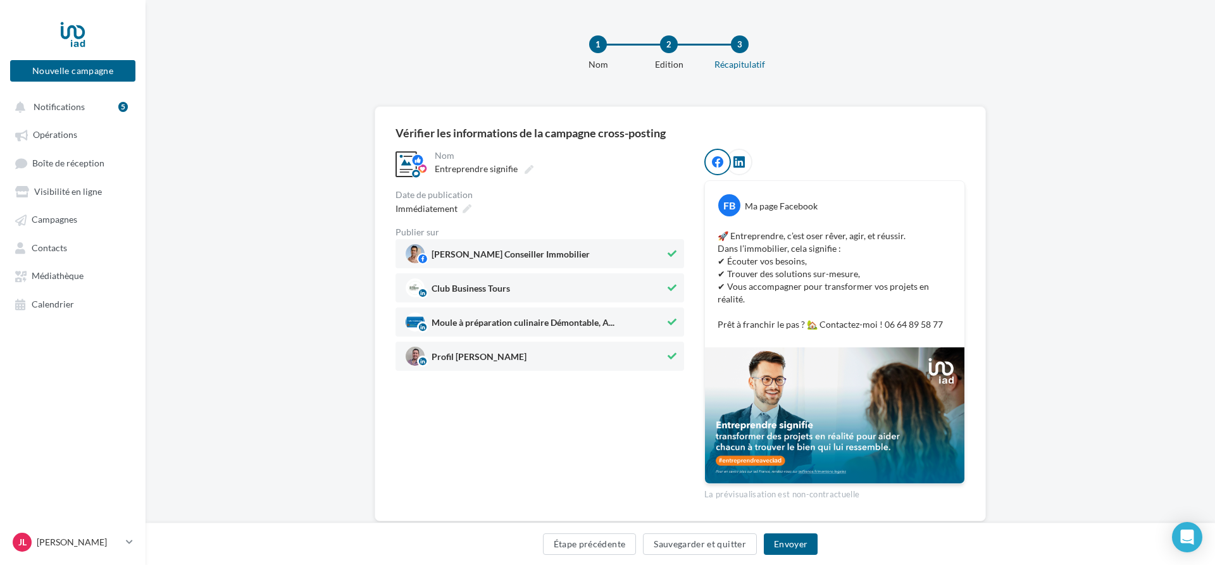
click at [675, 286] on icon at bounding box center [672, 287] width 9 height 9
click at [669, 288] on icon at bounding box center [673, 287] width 8 height 9
click at [675, 287] on icon at bounding box center [672, 287] width 9 height 9
click at [675, 321] on icon at bounding box center [672, 322] width 9 height 9
click at [485, 206] on div "Immédiatement" at bounding box center [539, 208] width 289 height 18
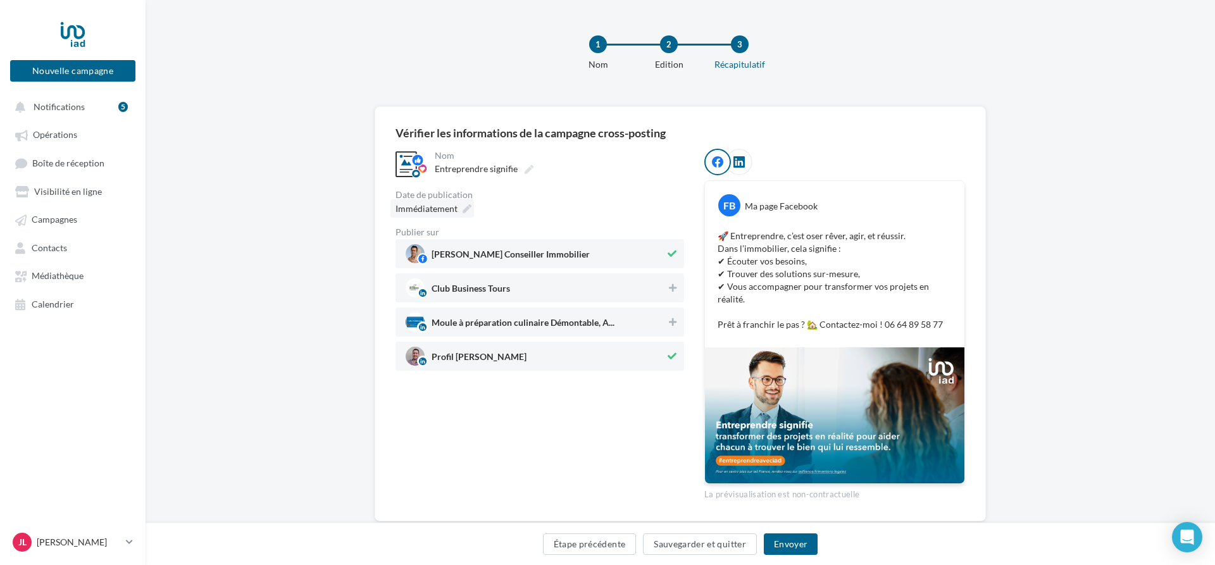
click at [467, 208] on icon at bounding box center [467, 208] width 9 height 9
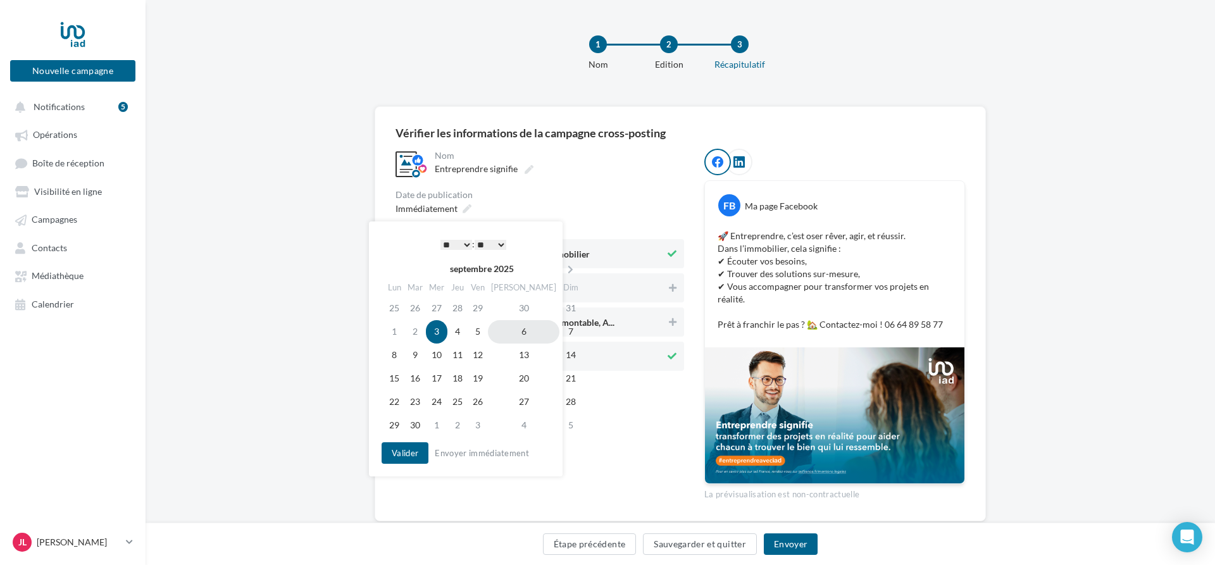
click at [509, 332] on td "6" at bounding box center [524, 331] width 72 height 23
click at [991, 538] on div "Étape précédente Sauvegarder et quitter Envoyer" at bounding box center [680, 546] width 1049 height 27
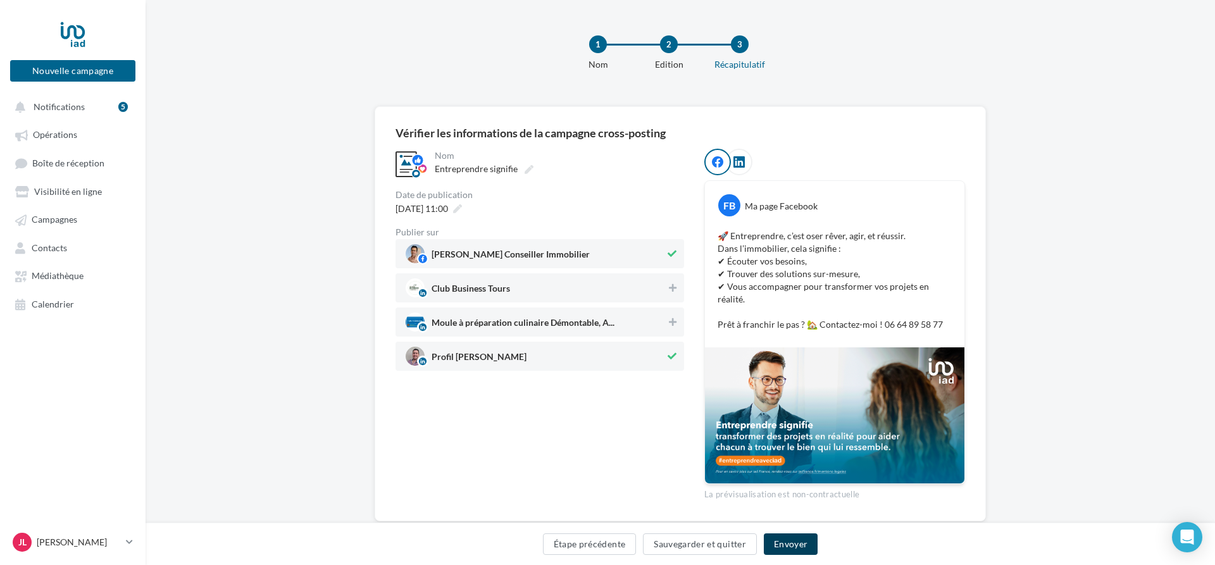
click at [813, 548] on button "Envoyer" at bounding box center [791, 544] width 54 height 22
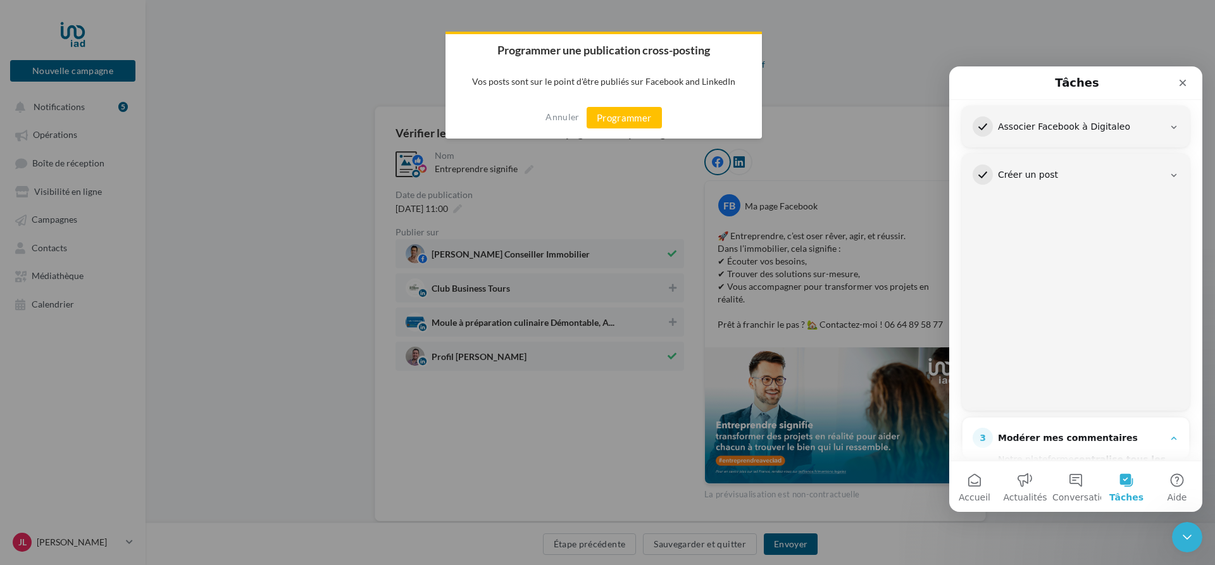
scroll to position [143, 0]
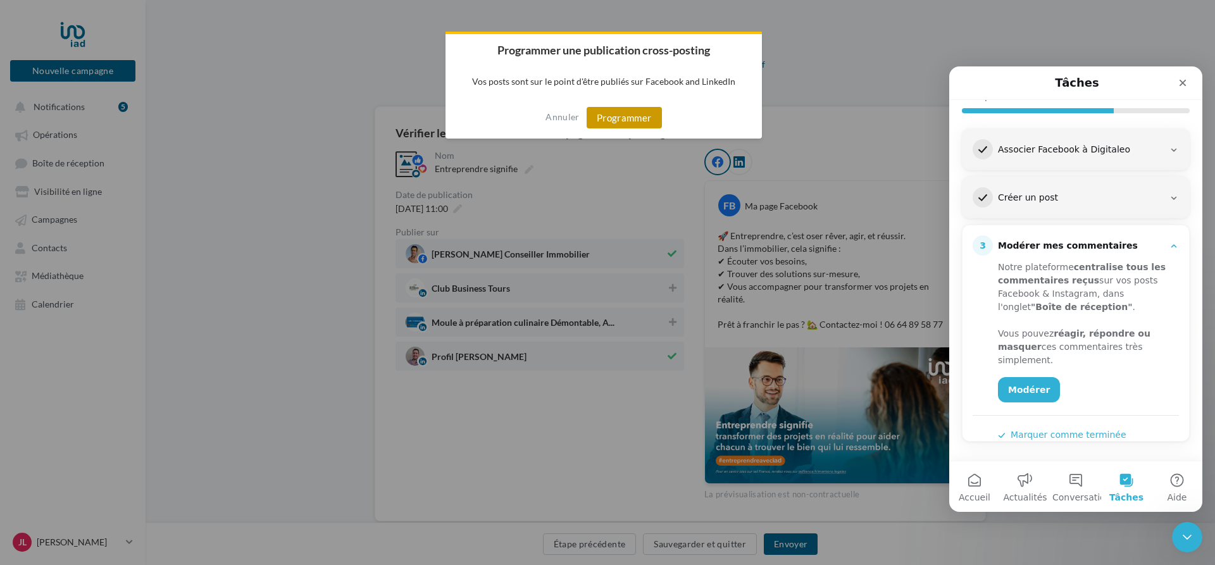
click at [630, 123] on button "Programmer" at bounding box center [624, 118] width 75 height 22
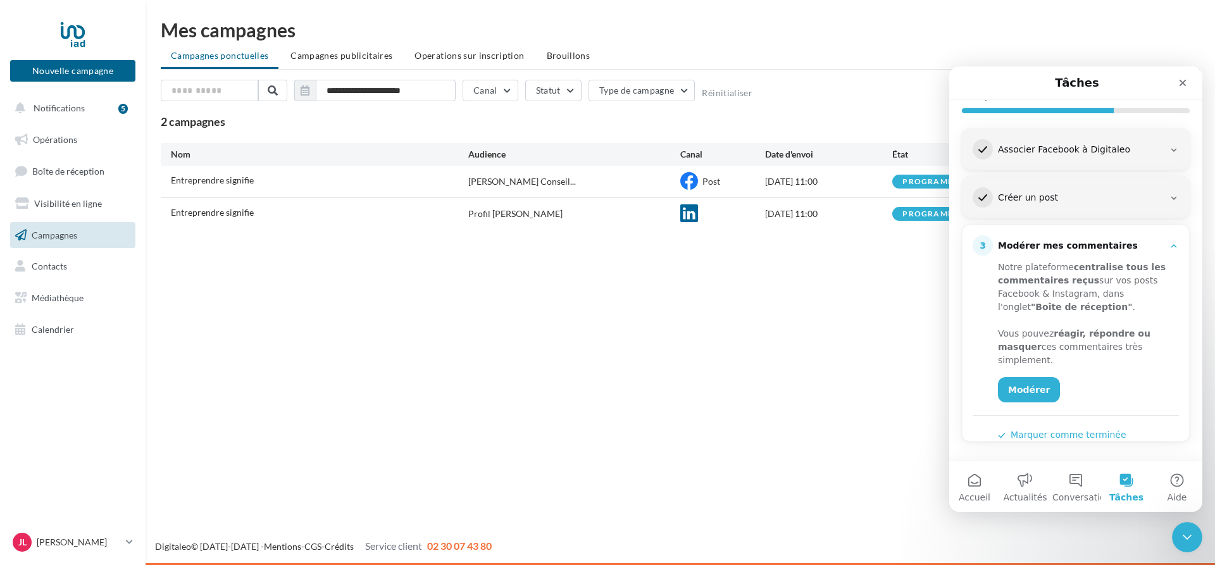
scroll to position [143, 0]
click at [1179, 83] on icon "Fermer" at bounding box center [1183, 83] width 10 height 10
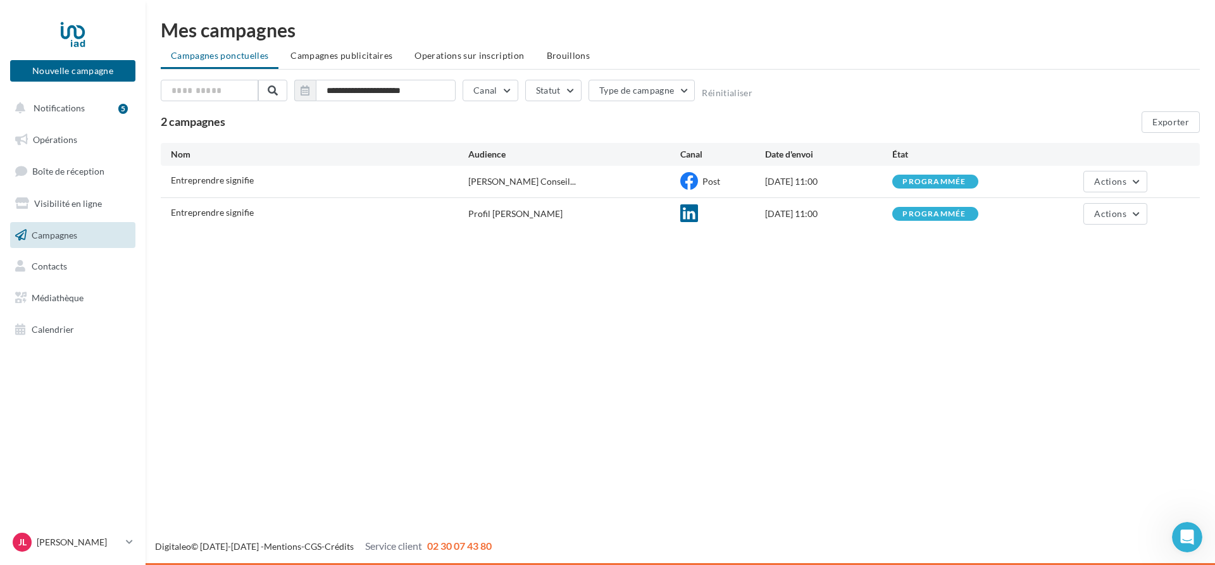
scroll to position [0, 0]
click at [68, 328] on span "Calendrier" at bounding box center [53, 329] width 42 height 11
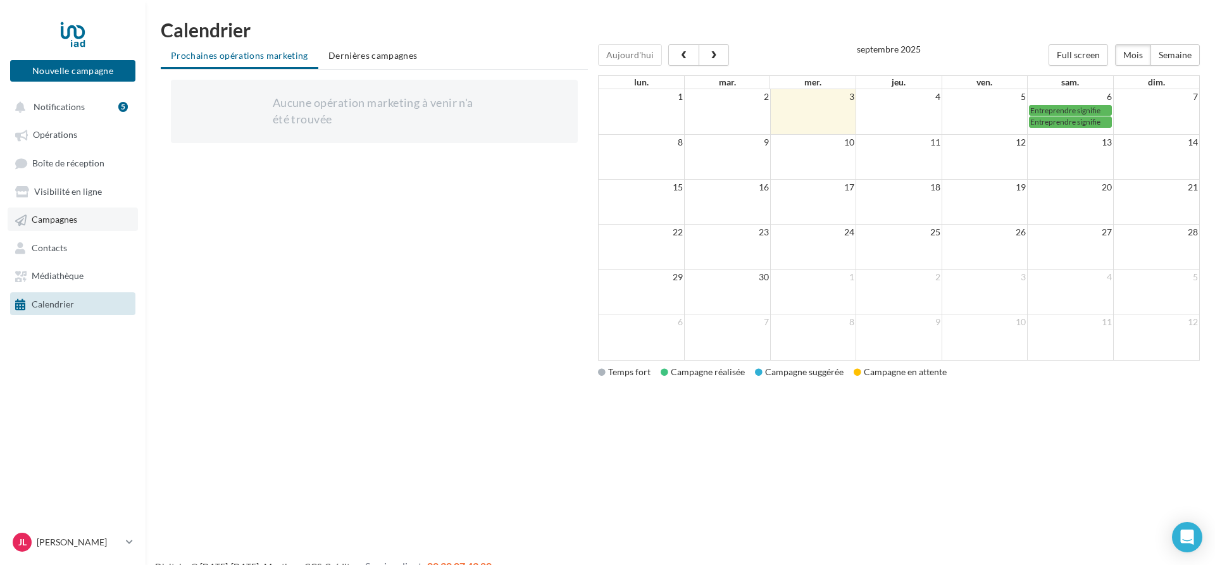
click at [85, 226] on link "Campagnes" at bounding box center [73, 219] width 130 height 23
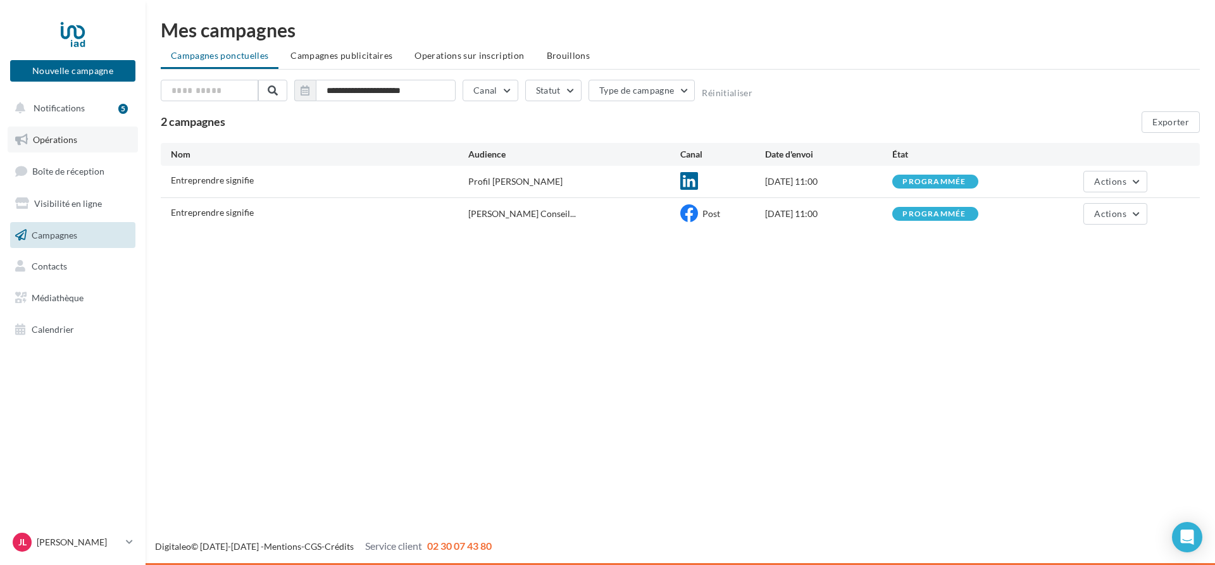
click at [79, 146] on link "Opérations" at bounding box center [73, 140] width 130 height 27
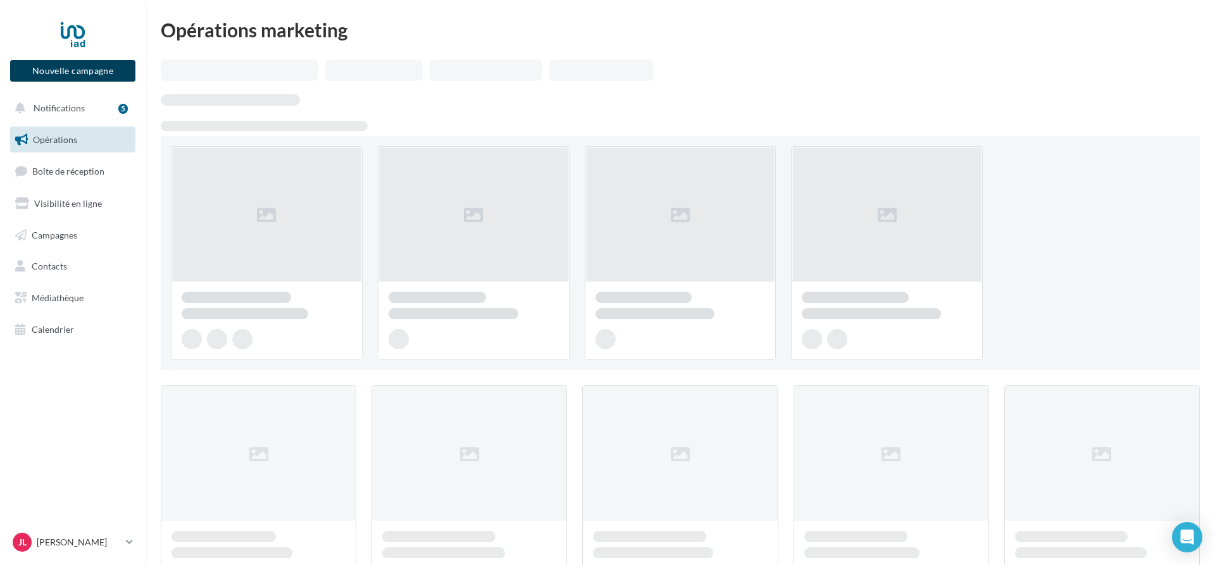
click at [78, 73] on button "Nouvelle campagne" at bounding box center [72, 71] width 125 height 22
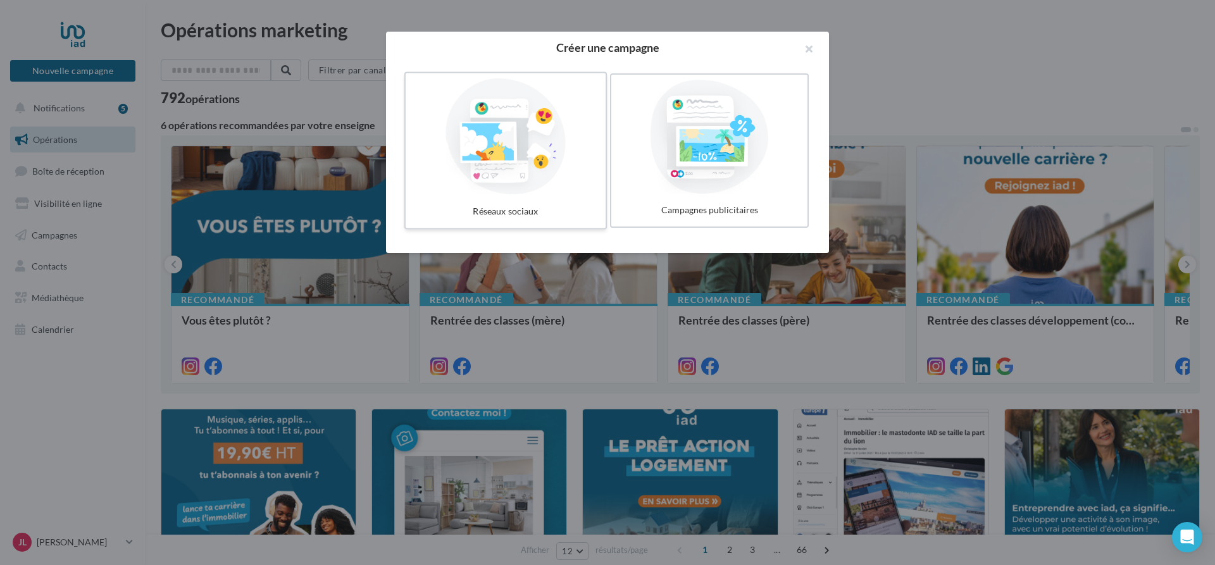
click at [554, 135] on div at bounding box center [506, 136] width 190 height 116
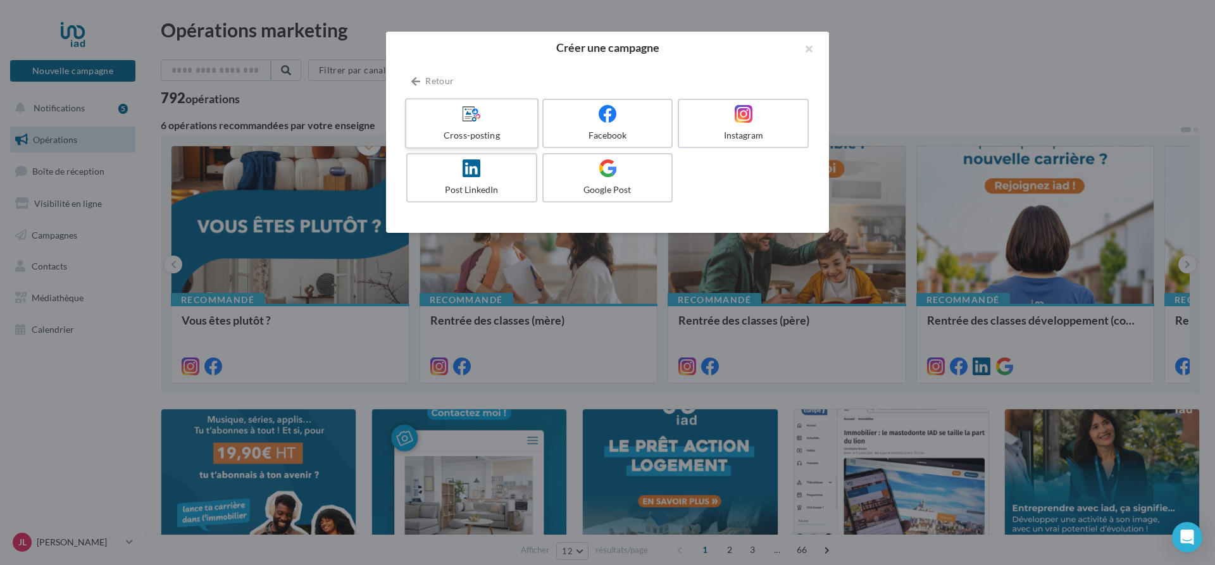
click at [485, 112] on div at bounding box center [471, 114] width 120 height 20
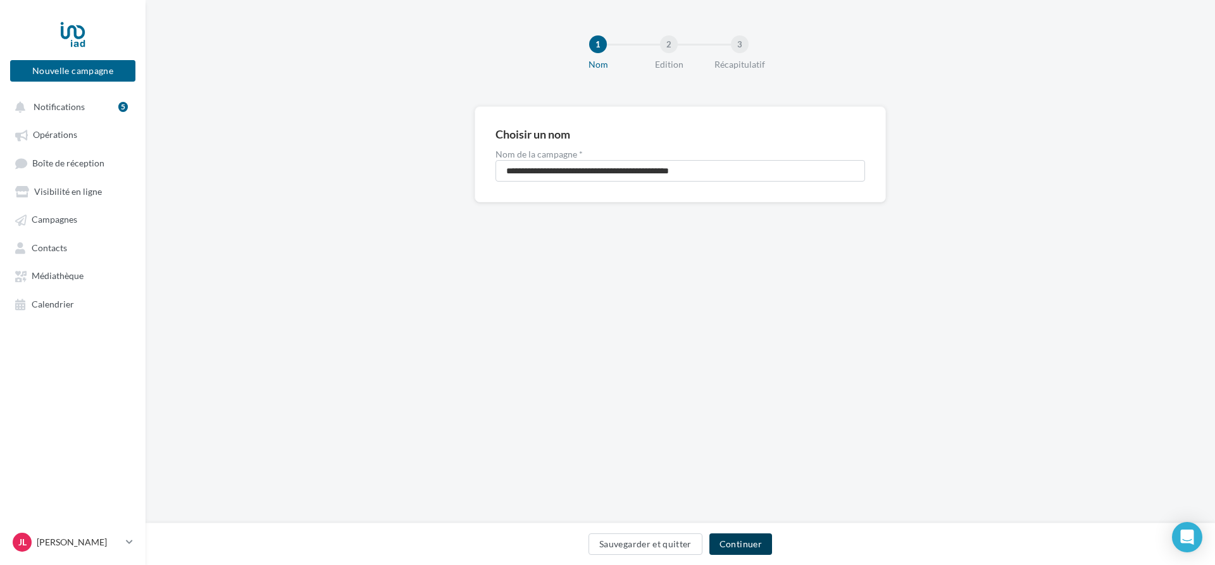
click at [747, 540] on button "Continuer" at bounding box center [740, 544] width 63 height 22
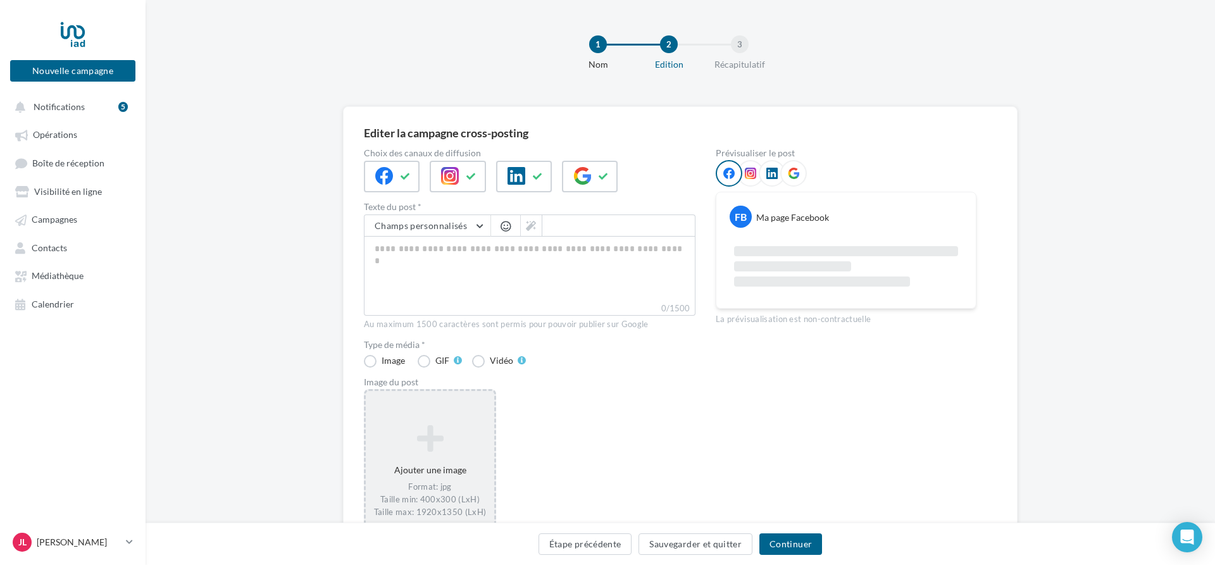
click at [447, 472] on div "Ajouter une image Format: jpg Taille min: 400x300 (LxH) Taille max: 1920x1350 (…" at bounding box center [430, 471] width 128 height 106
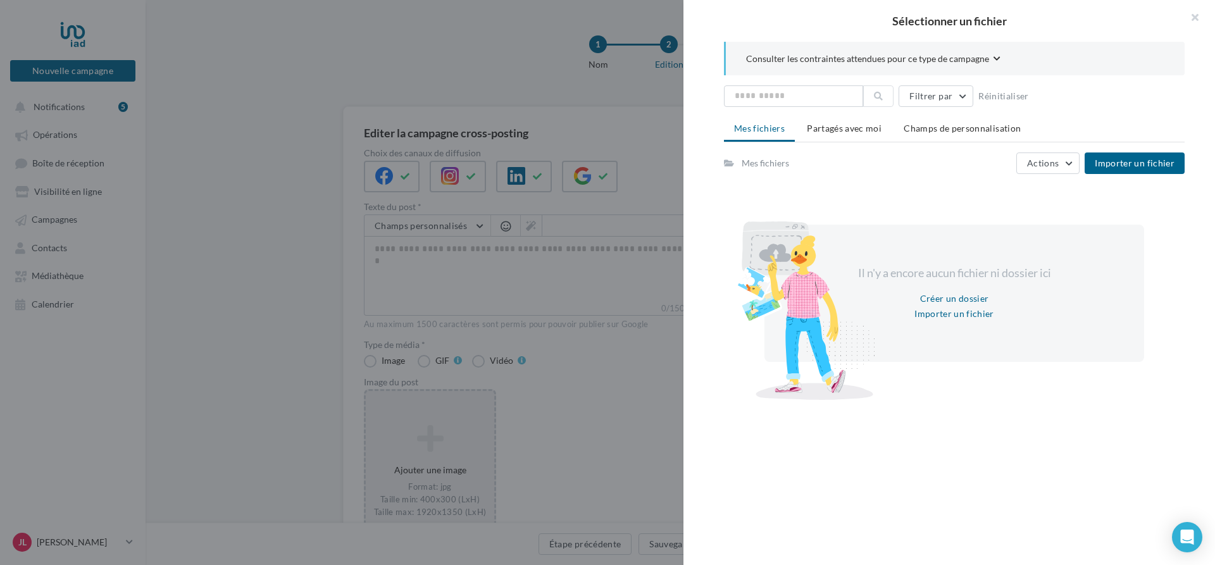
click at [277, 235] on div "Sélectionner un fichier Consulter les contraintes attendues pour ce type de cam…" at bounding box center [607, 282] width 1215 height 565
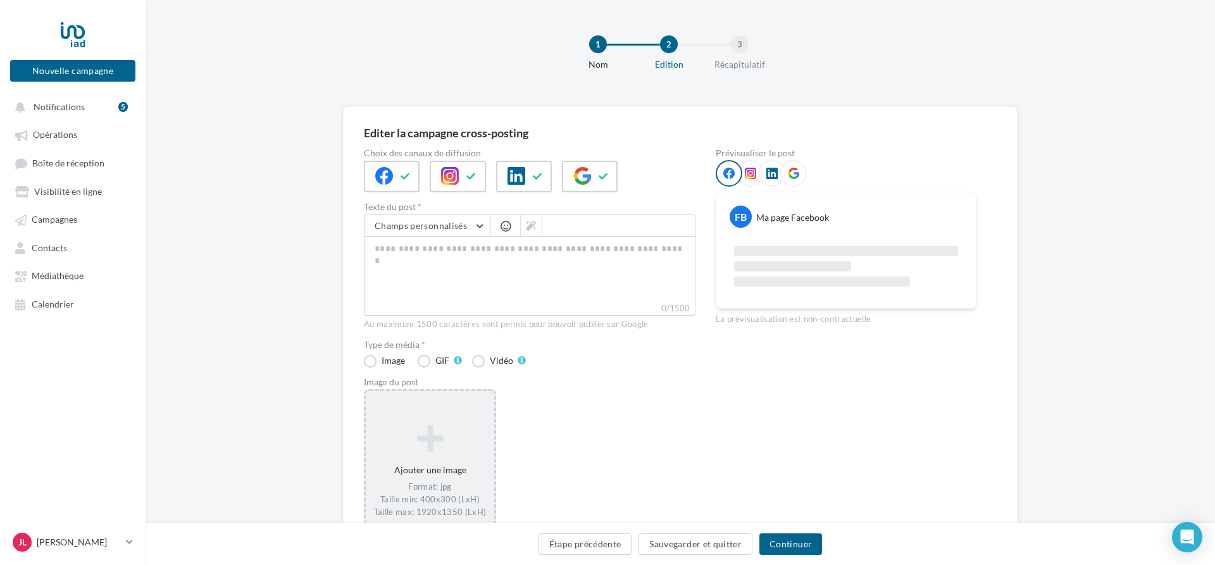
click at [421, 467] on div "Ajouter une image Format: jpg Taille min: 400x300 (LxH) Taille max: 1920x1350 (…" at bounding box center [430, 471] width 128 height 106
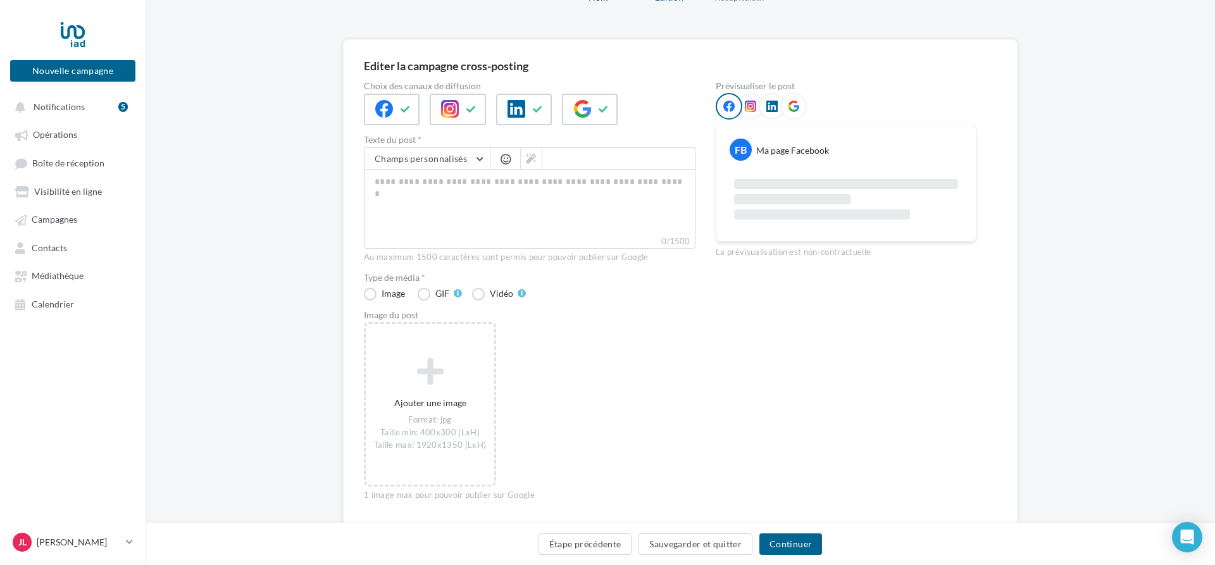
scroll to position [108, 0]
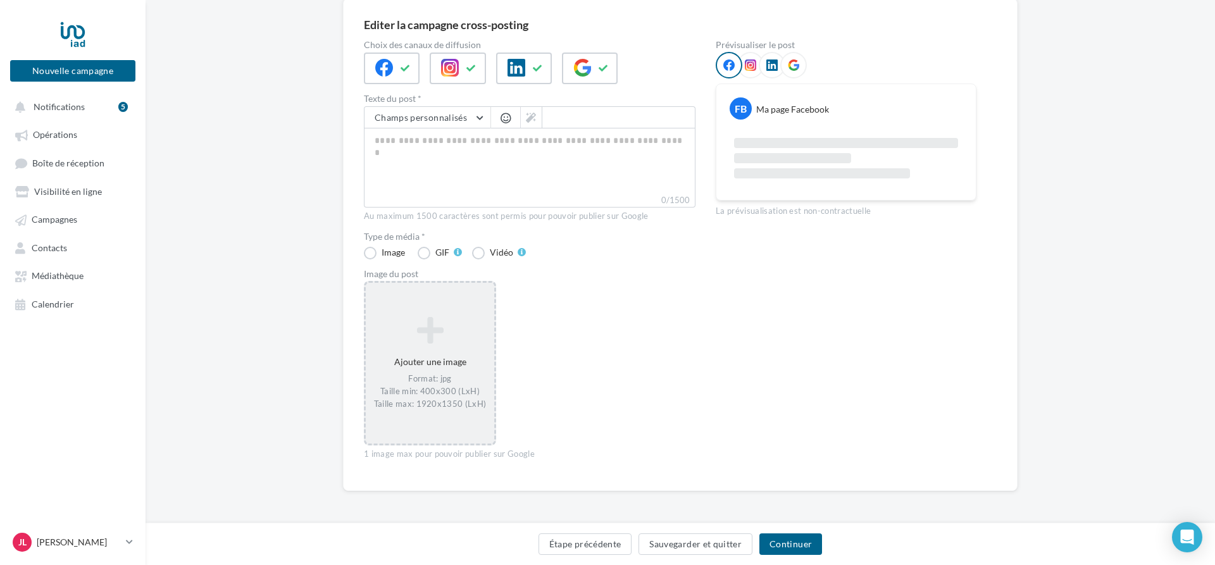
click at [416, 344] on icon at bounding box center [430, 330] width 118 height 30
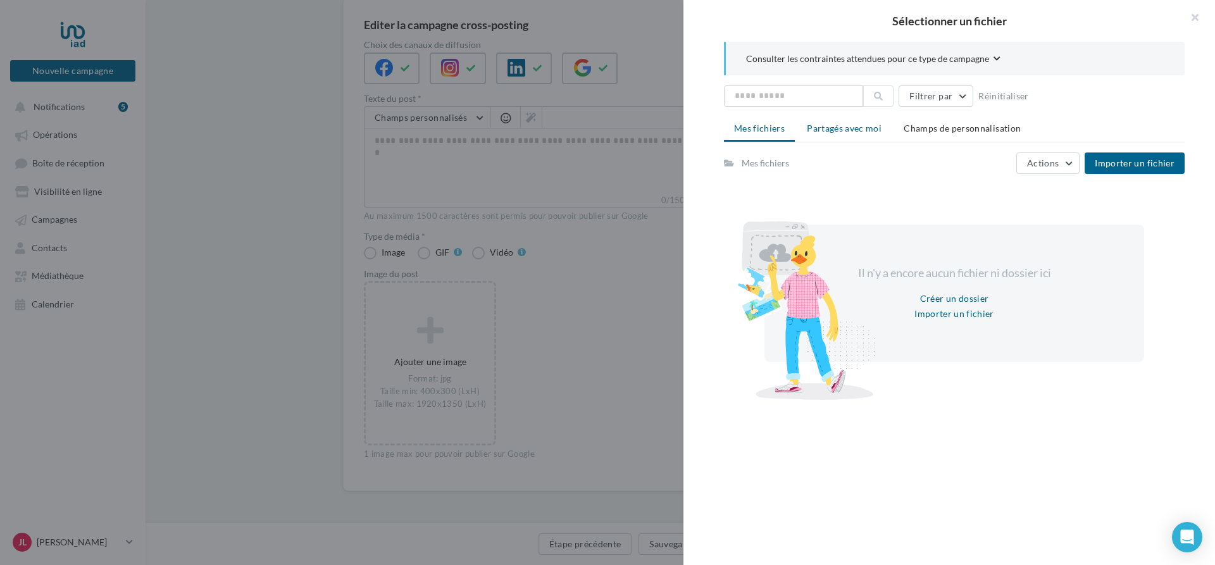
click at [848, 130] on span "Partagés avec moi" at bounding box center [844, 128] width 75 height 11
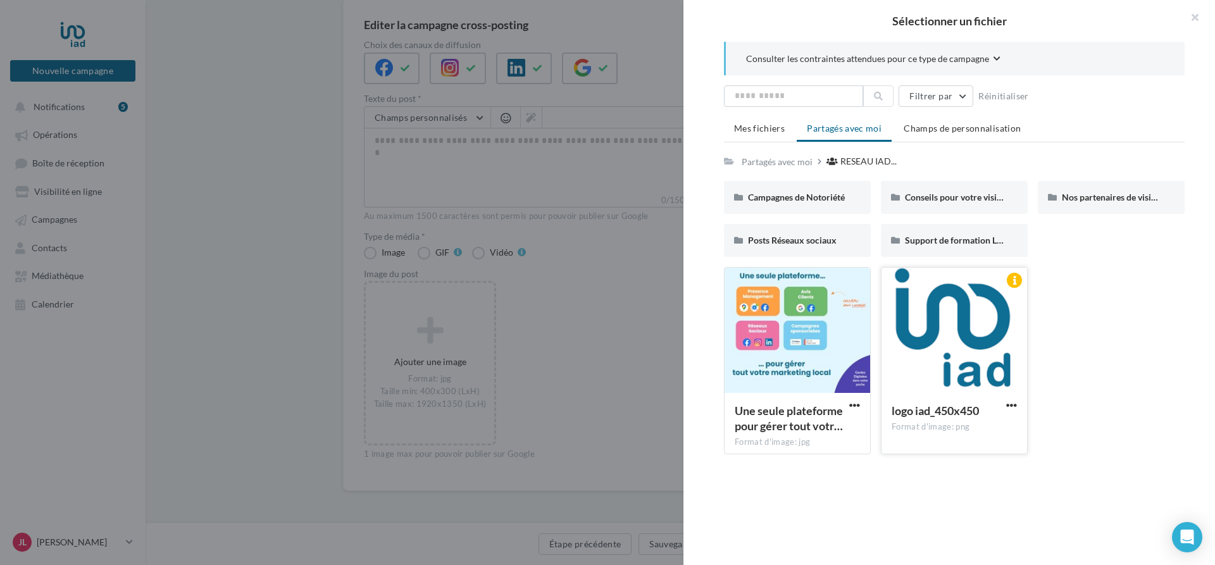
click at [929, 326] on div at bounding box center [954, 331] width 146 height 127
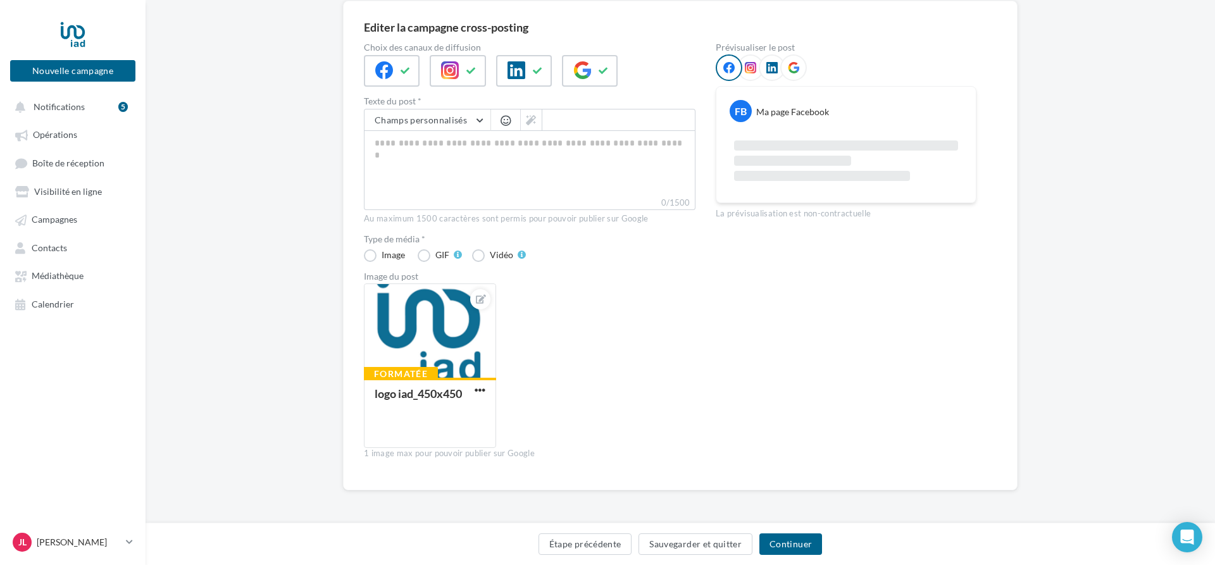
scroll to position [105, 0]
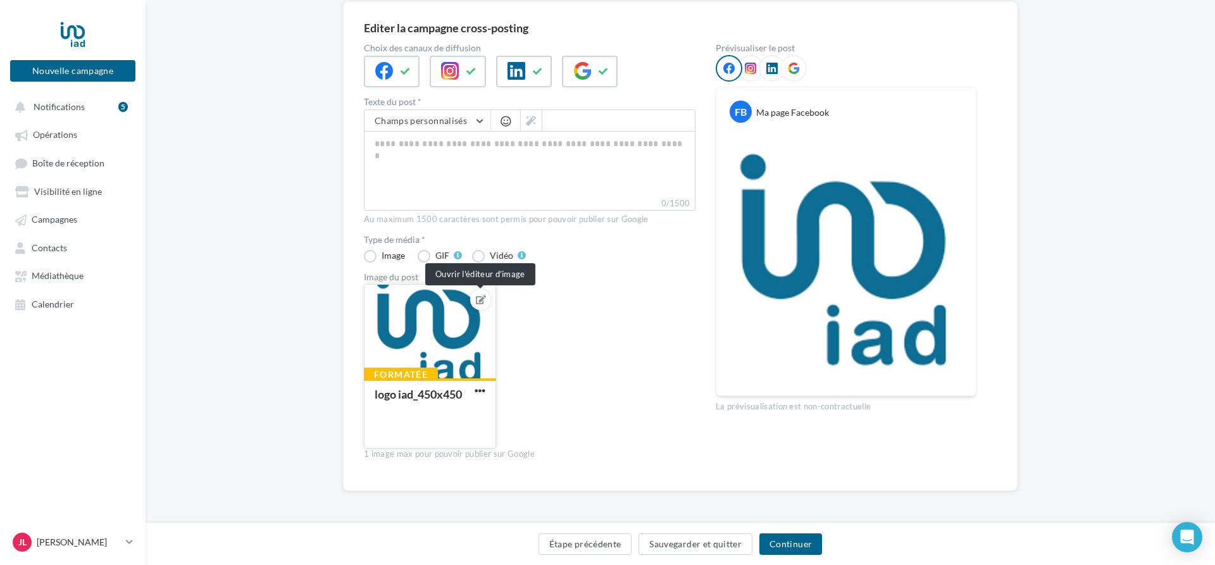
click at [482, 299] on icon at bounding box center [481, 299] width 10 height 9
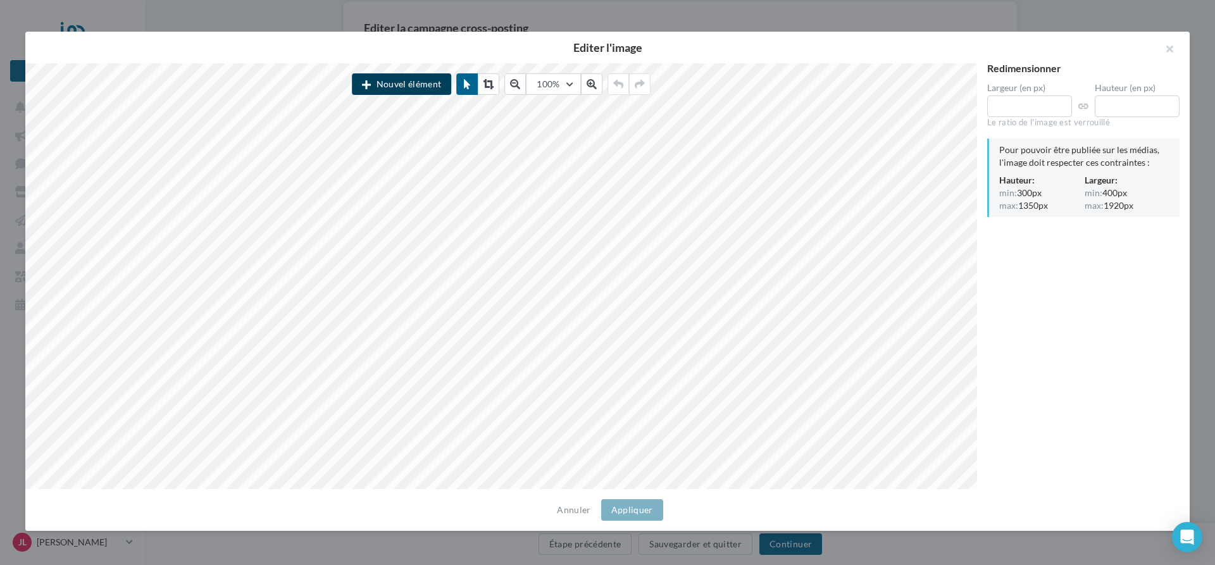
click at [412, 80] on button "Nouvel élément" at bounding box center [401, 84] width 99 height 22
click at [1160, 49] on button "button" at bounding box center [1164, 51] width 51 height 38
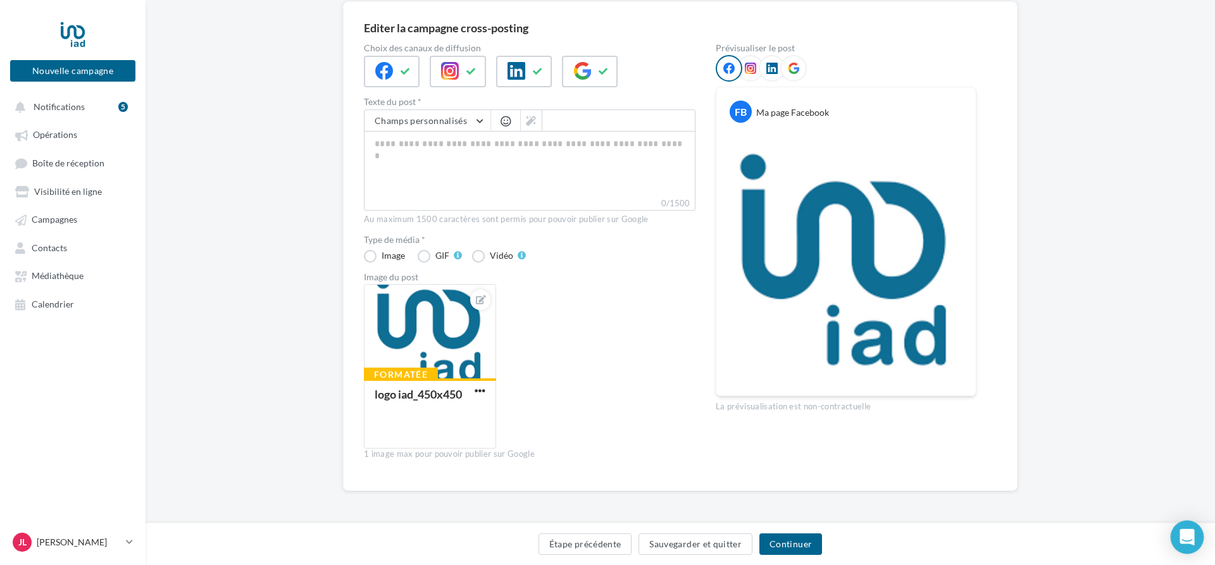
click at [1184, 537] on icon "Open Intercom Messenger" at bounding box center [1186, 537] width 15 height 16
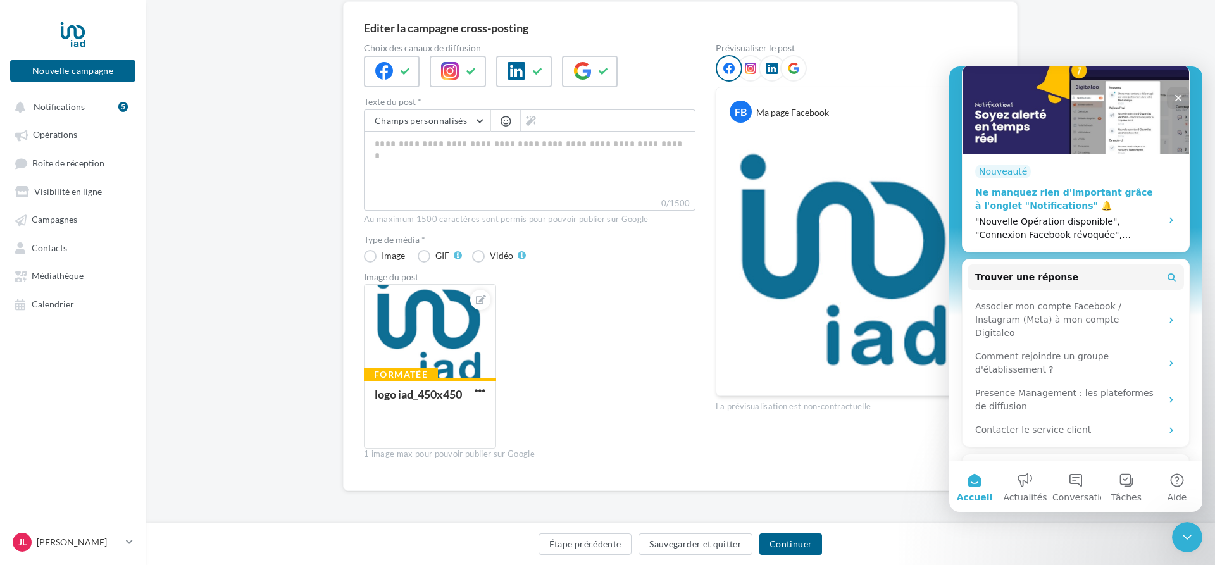
scroll to position [0, 0]
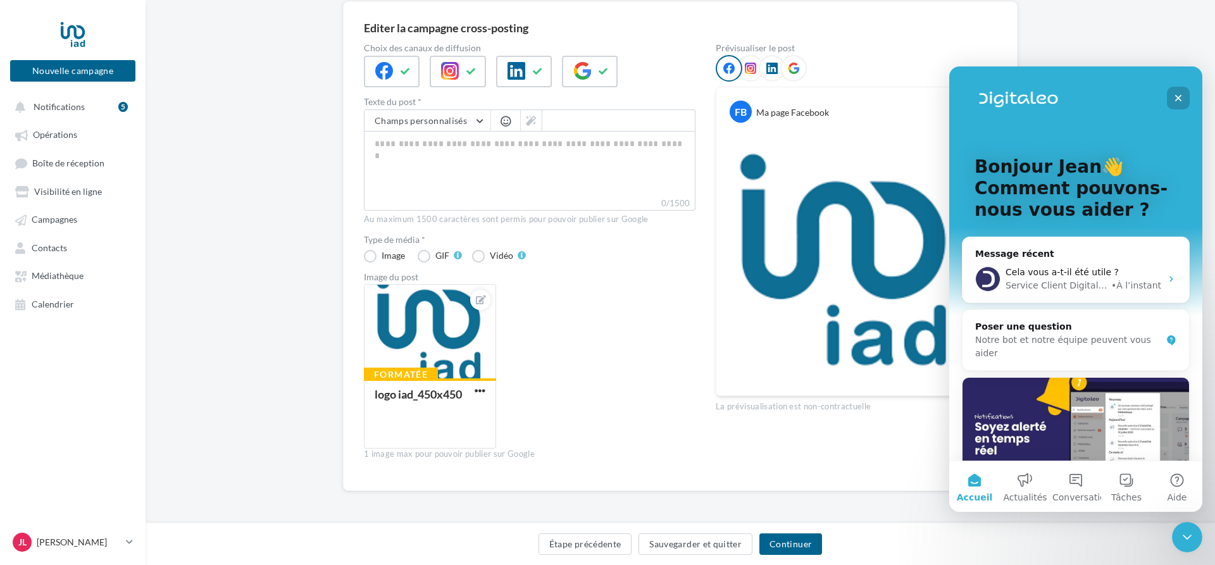
click at [1174, 99] on icon "Fermer" at bounding box center [1178, 98] width 10 height 10
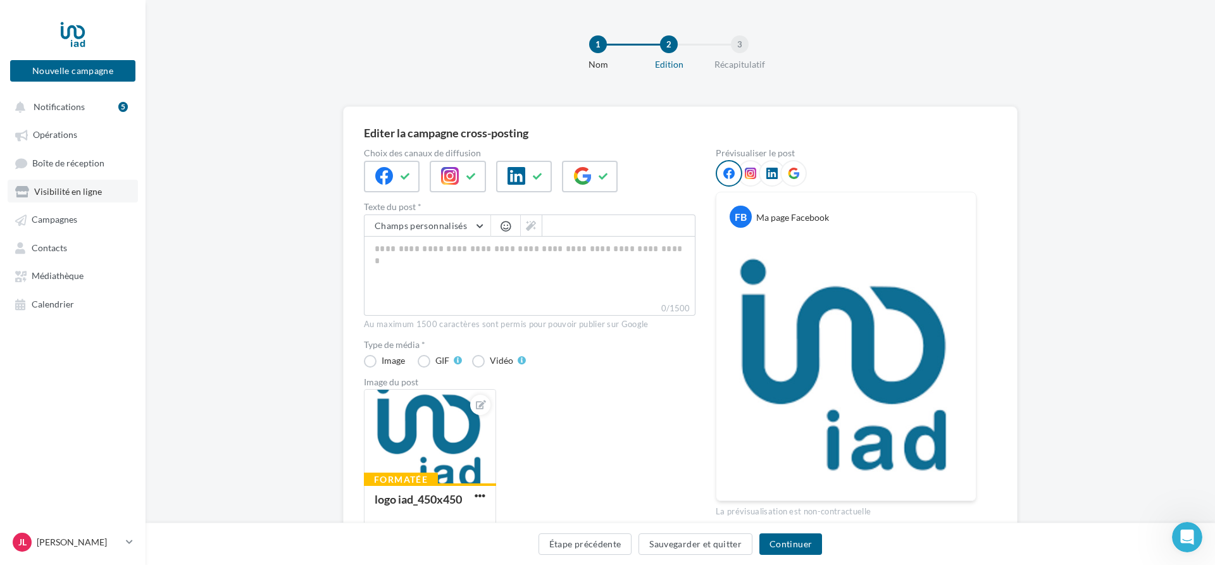
click at [63, 197] on span "Visibilité en ligne" at bounding box center [68, 191] width 68 height 11
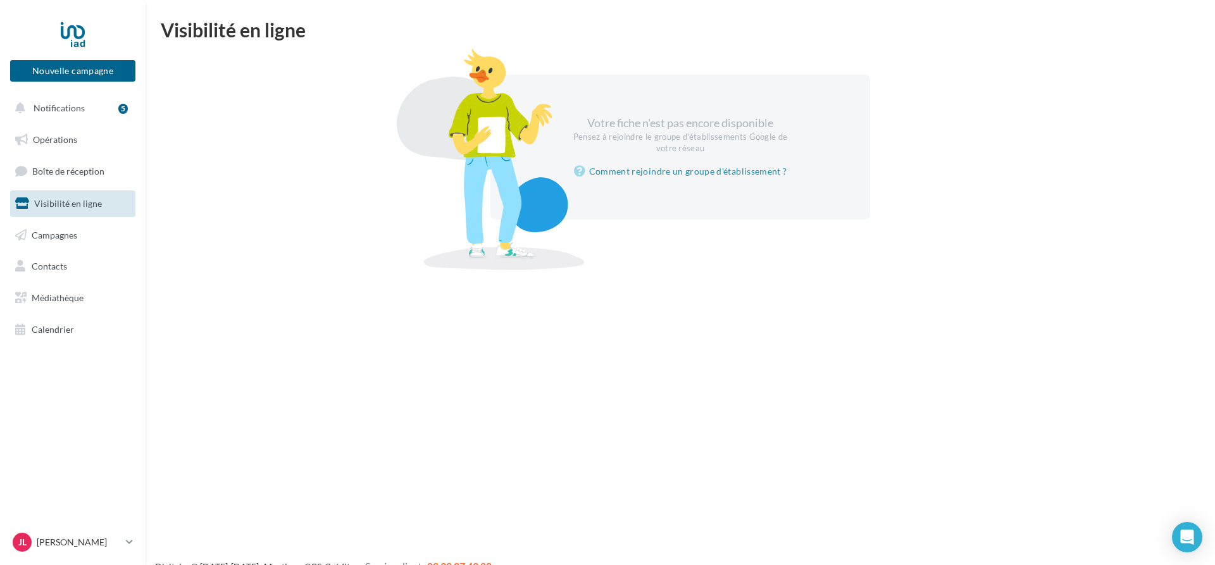
drag, startPoint x: 961, startPoint y: 170, endPoint x: 918, endPoint y: 115, distance: 69.4
click at [961, 167] on div "Votre fiche n'est pas encore disponible Pensez à rejoindre le groupe d'établiss…" at bounding box center [680, 147] width 1009 height 145
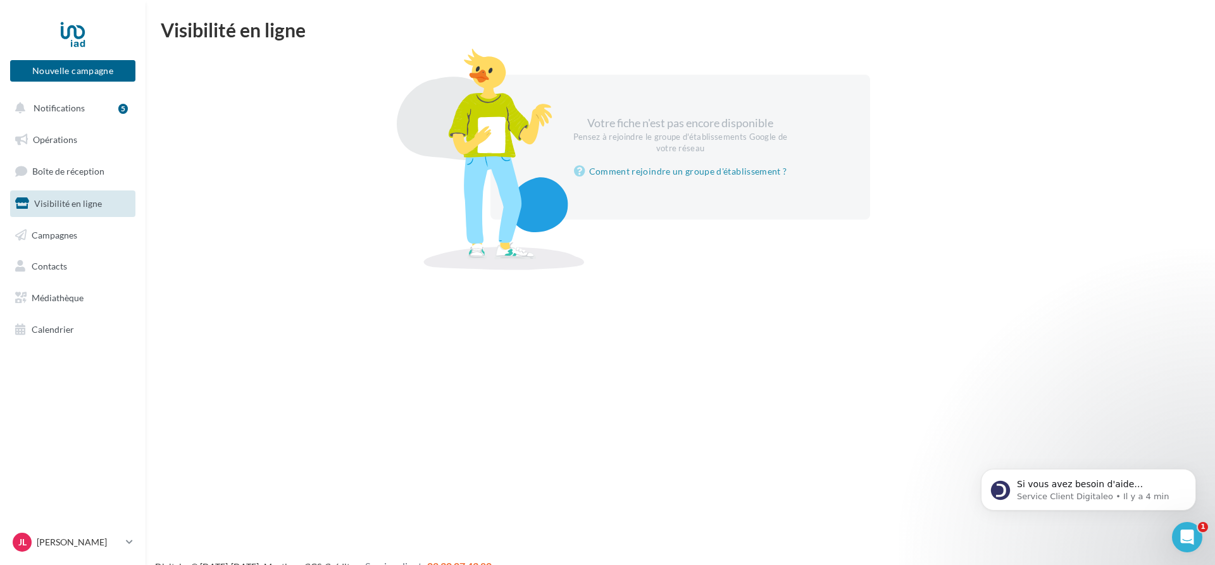
click at [80, 199] on span "Visibilité en ligne" at bounding box center [68, 203] width 68 height 11
click at [1182, 533] on icon "Ouvrir le Messenger Intercom" at bounding box center [1185, 535] width 21 height 21
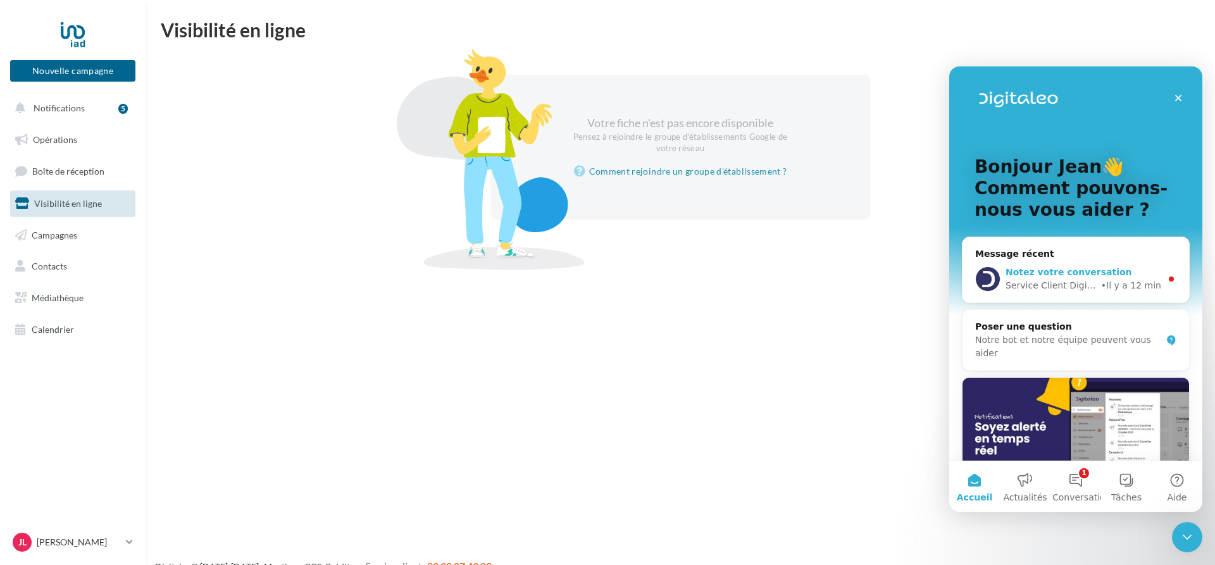
click at [1113, 283] on div "• Il y a 12 min" at bounding box center [1131, 285] width 60 height 13
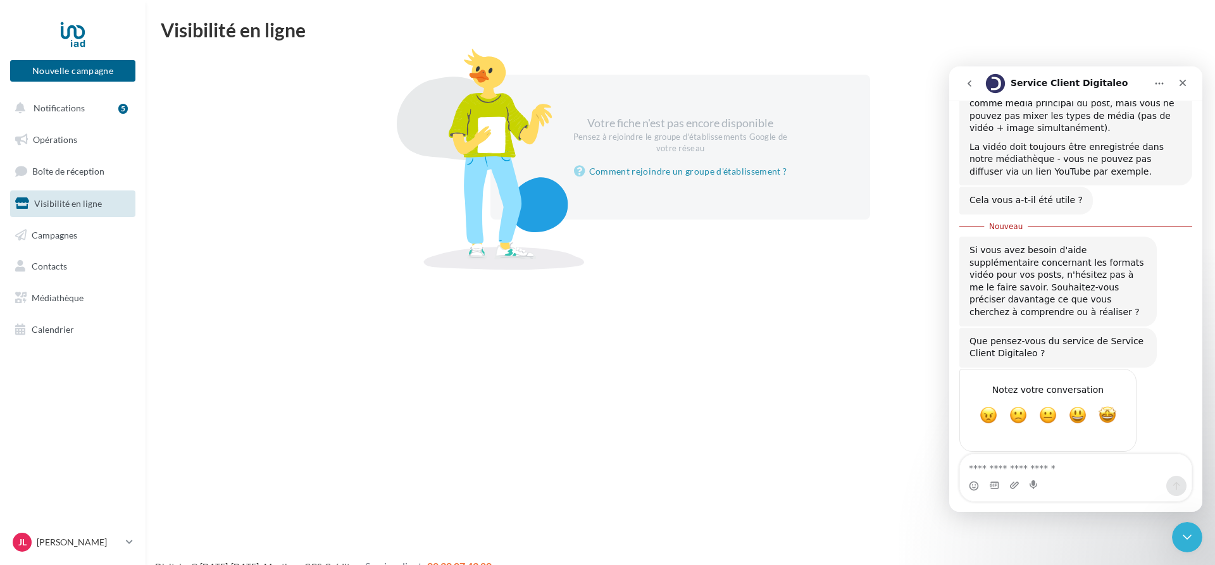
scroll to position [287, 0]
click at [1109, 403] on span "Formidable" at bounding box center [1107, 414] width 23 height 23
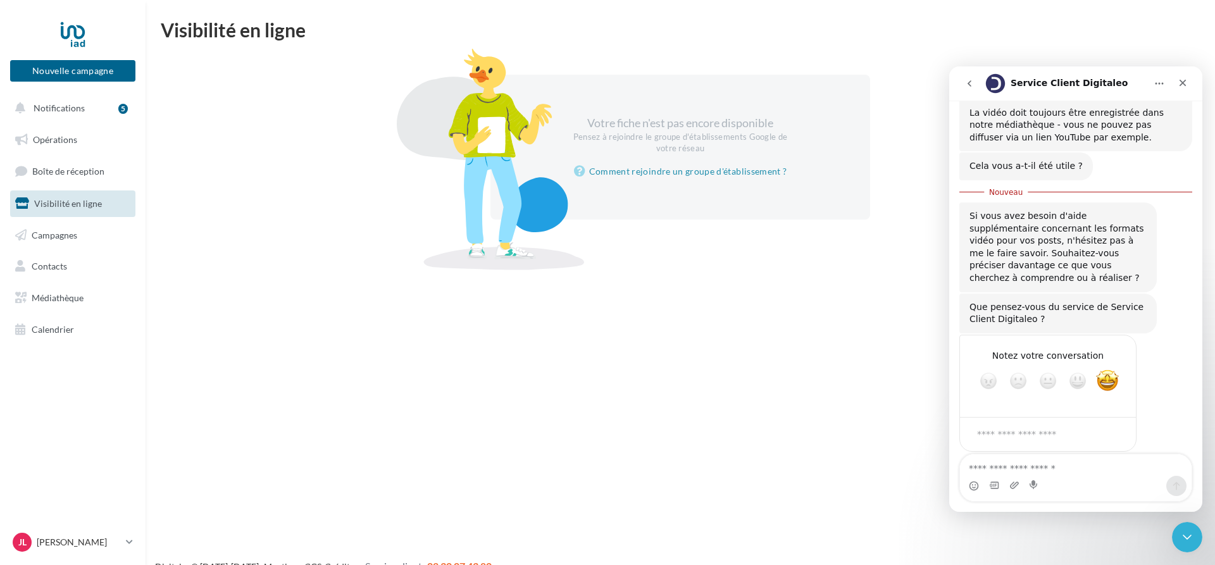
scroll to position [321, 0]
click at [1044, 420] on textarea "**********" at bounding box center [1035, 433] width 132 height 27
paste textarea "********"
type textarea "**********"
click at [1114, 421] on div "Soumettre" at bounding box center [1113, 433] width 25 height 25
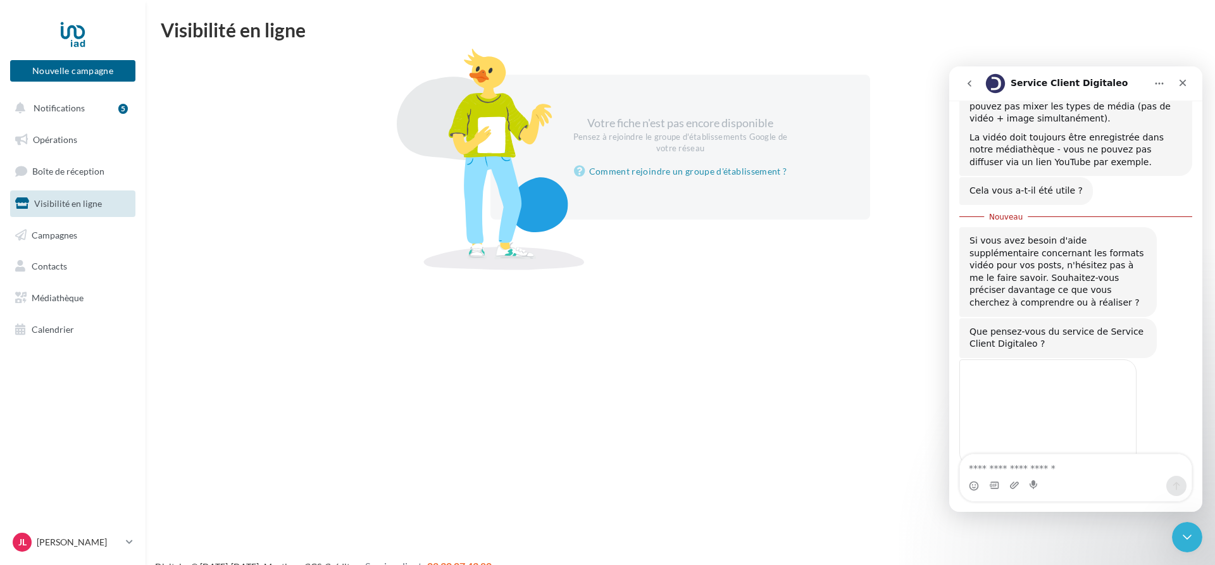
scroll to position [2, 0]
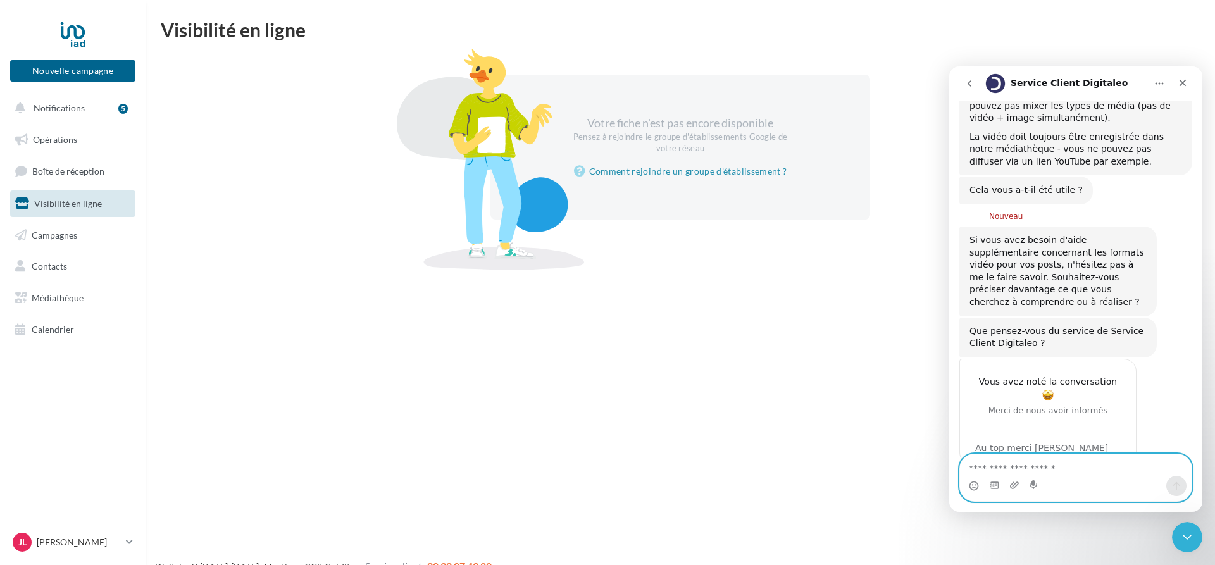
click at [1059, 464] on textarea "Envoyer un message..." at bounding box center [1076, 465] width 232 height 22
click at [1180, 84] on icon "Fermer" at bounding box center [1183, 83] width 10 height 10
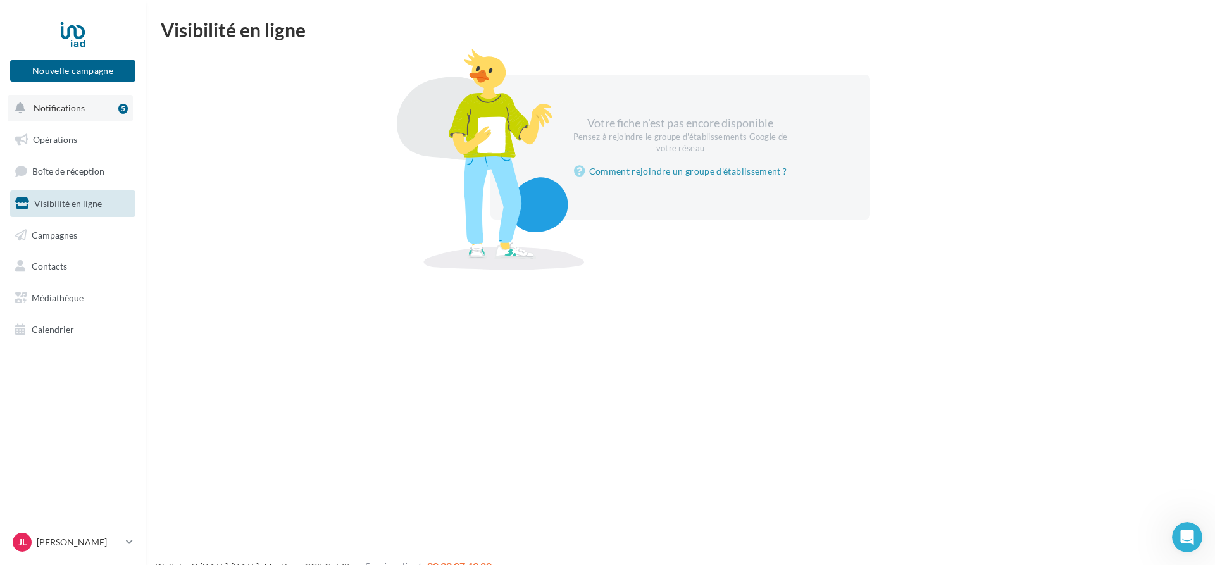
click at [83, 109] on span "Notifications" at bounding box center [59, 108] width 51 height 11
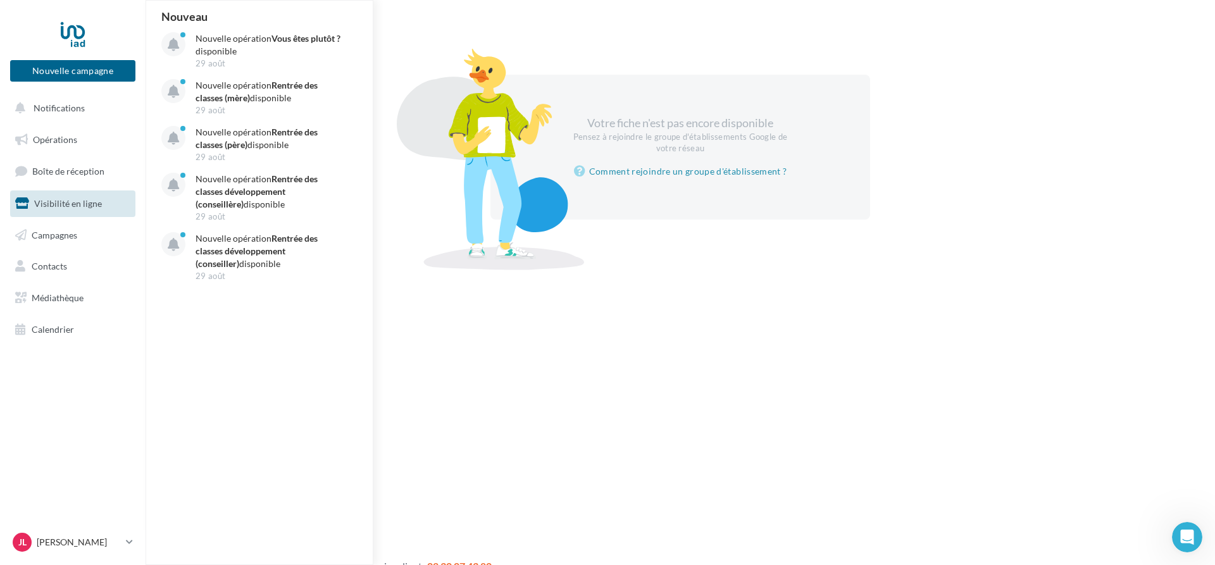
scroll to position [275, 0]
